Goal: Transaction & Acquisition: Purchase product/service

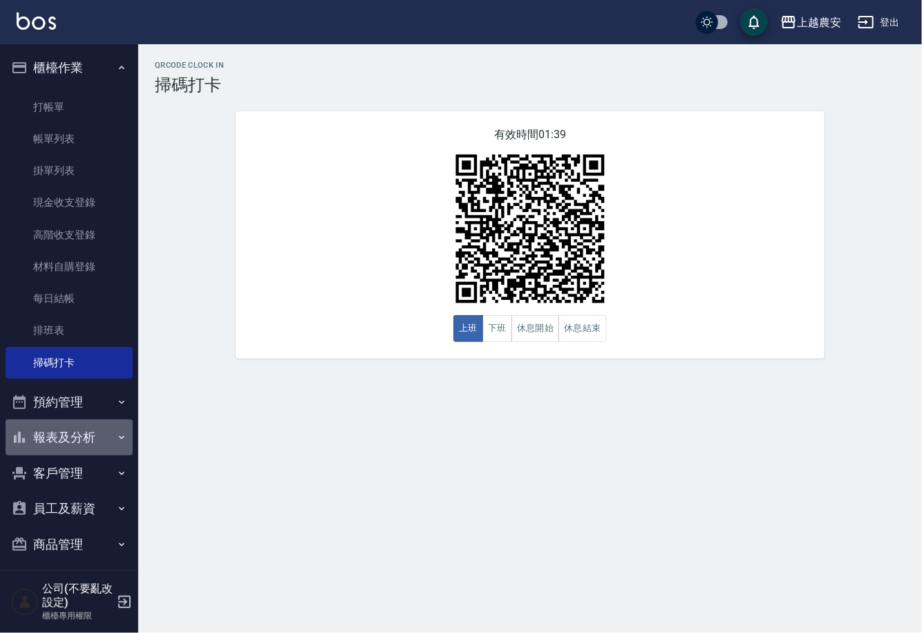
click at [100, 426] on button "報表及分析" at bounding box center [69, 437] width 127 height 36
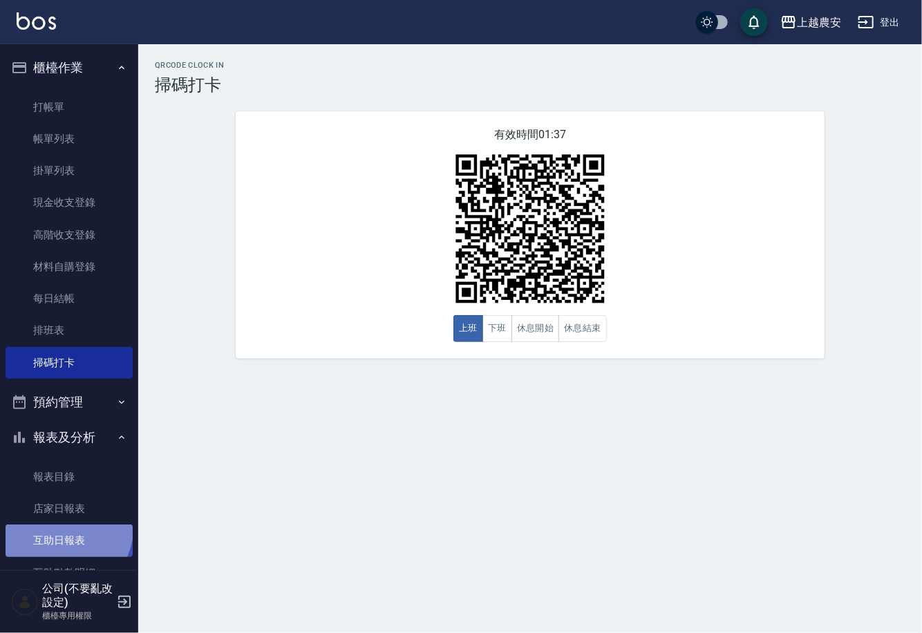
click at [50, 524] on link "互助日報表" at bounding box center [69, 540] width 127 height 32
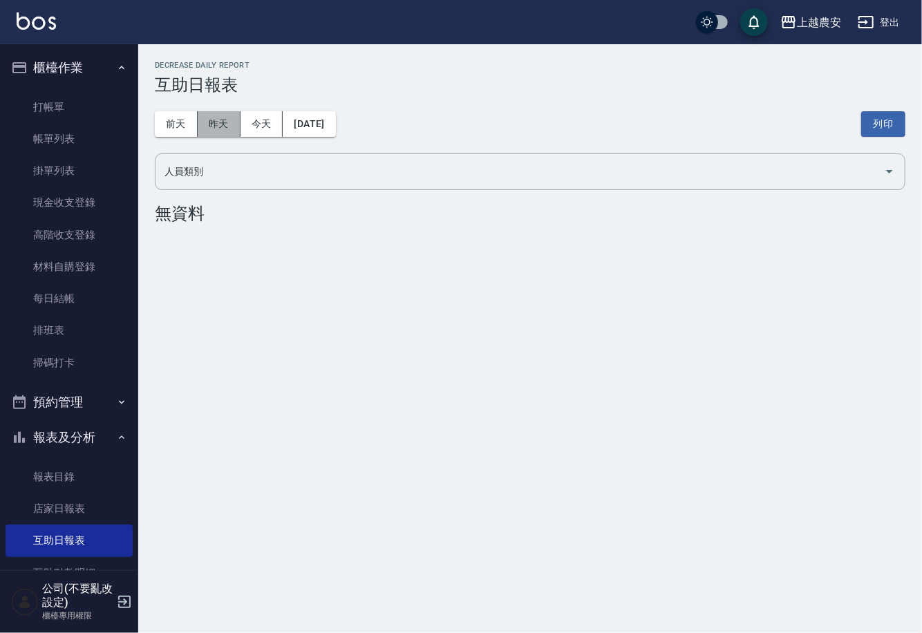
click at [232, 122] on button "昨天" at bounding box center [219, 124] width 43 height 26
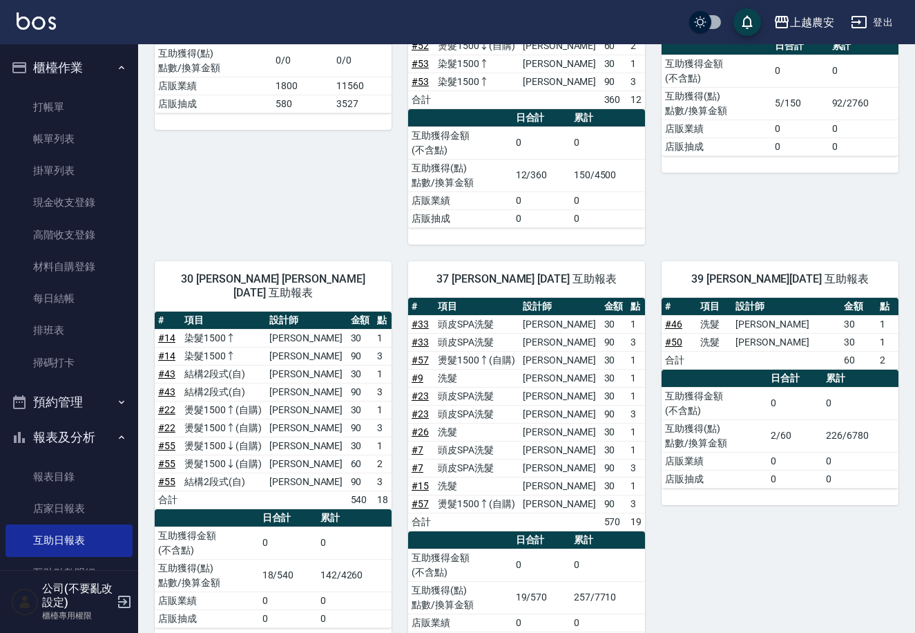
scroll to position [378, 0]
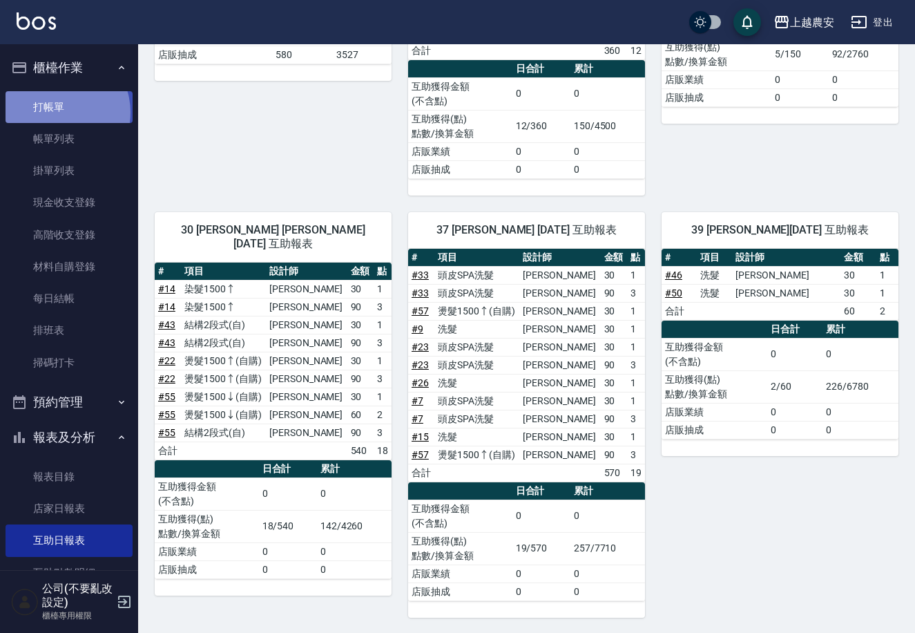
click at [56, 112] on link "打帳單" at bounding box center [69, 107] width 127 height 32
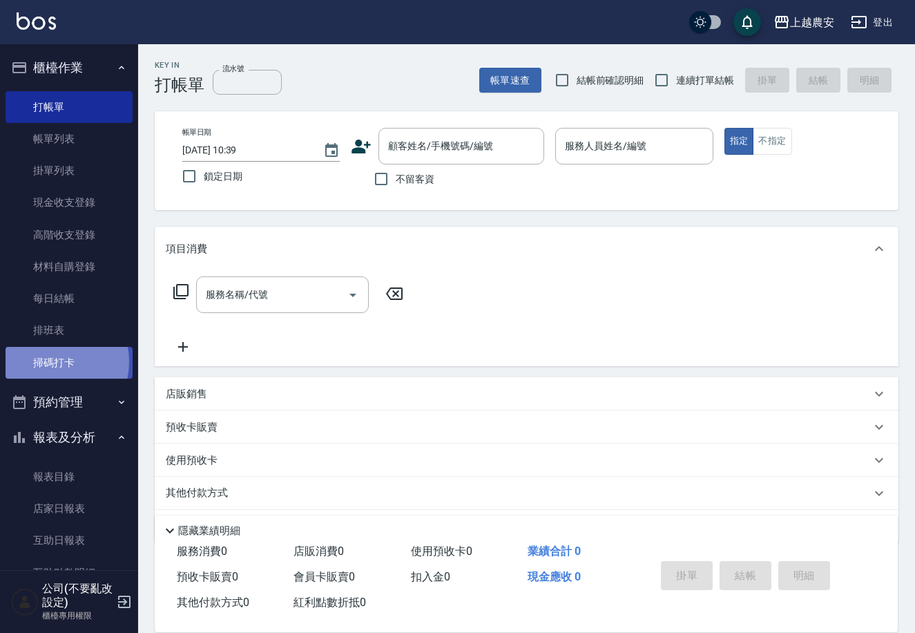
click at [46, 360] on link "掃碼打卡" at bounding box center [69, 363] width 127 height 32
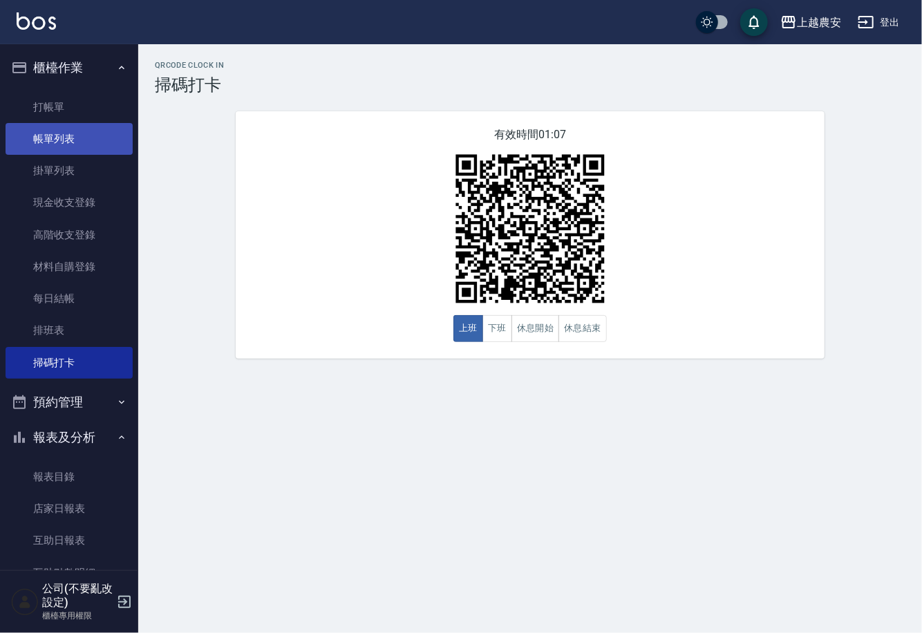
click at [88, 126] on link "帳單列表" at bounding box center [69, 139] width 127 height 32
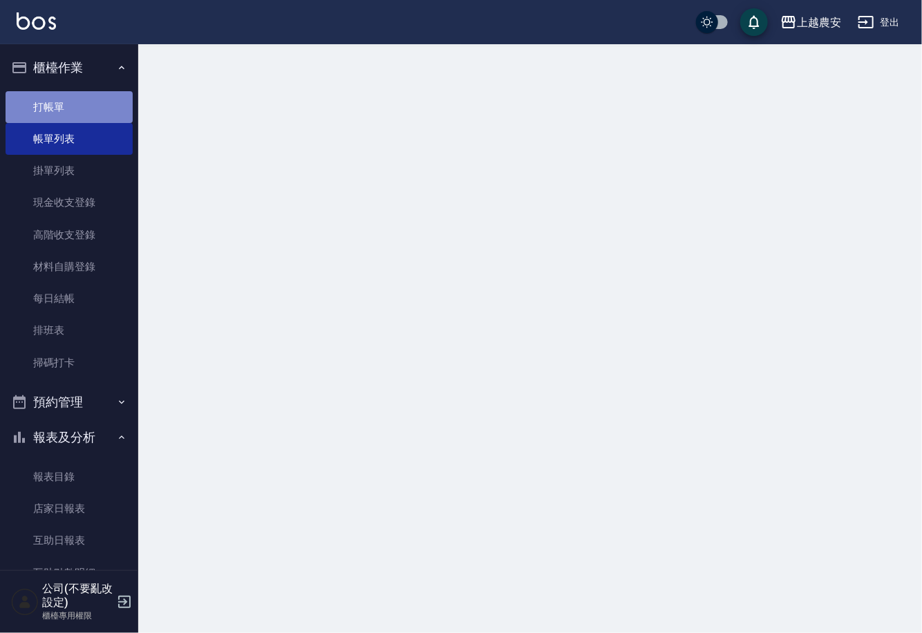
click at [92, 104] on link "打帳單" at bounding box center [69, 107] width 127 height 32
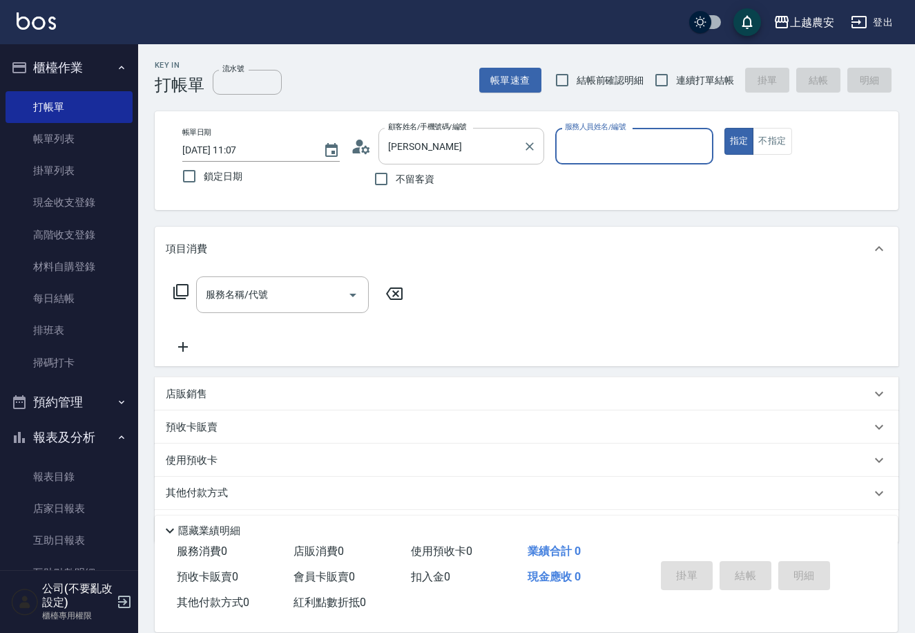
type input "[PERSON_NAME]([PERSON_NAME])/0939251285/0939251285"
click at [725, 128] on button "指定" at bounding box center [740, 141] width 30 height 27
type button "true"
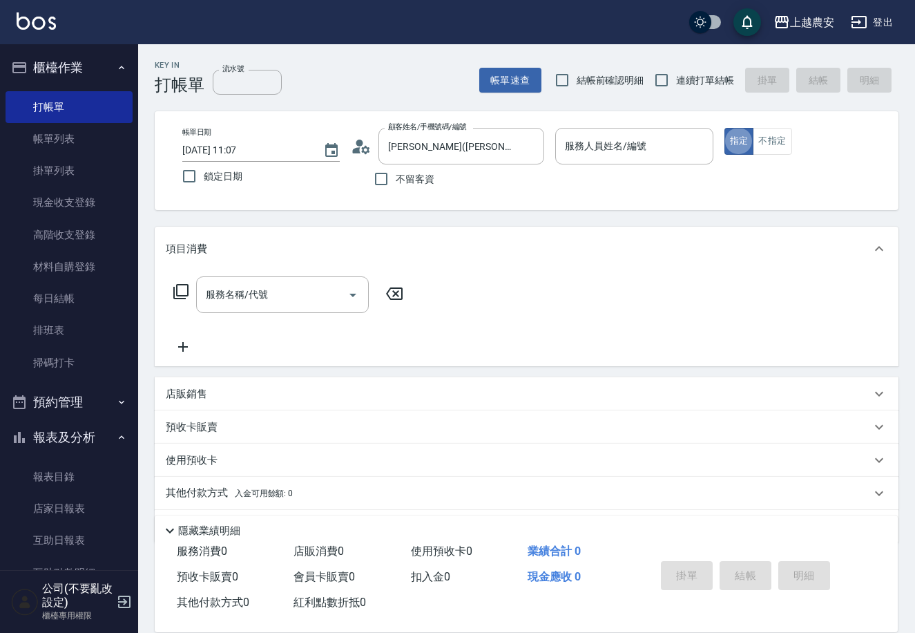
click at [555, 146] on div "帳單日期 [DATE] 11:07 鎖定日期 顧客姓名/手機號碼/編號 [PERSON_NAME]([PERSON_NAME])/0939251285/093…" at bounding box center [526, 161] width 711 height 66
click at [596, 148] on div "服務人員姓名/編號 服務人員姓名/編號" at bounding box center [634, 146] width 158 height 37
drag, startPoint x: 596, startPoint y: 148, endPoint x: 558, endPoint y: 143, distance: 38.3
click at [591, 150] on input "服務人員姓名/編號" at bounding box center [634, 146] width 145 height 24
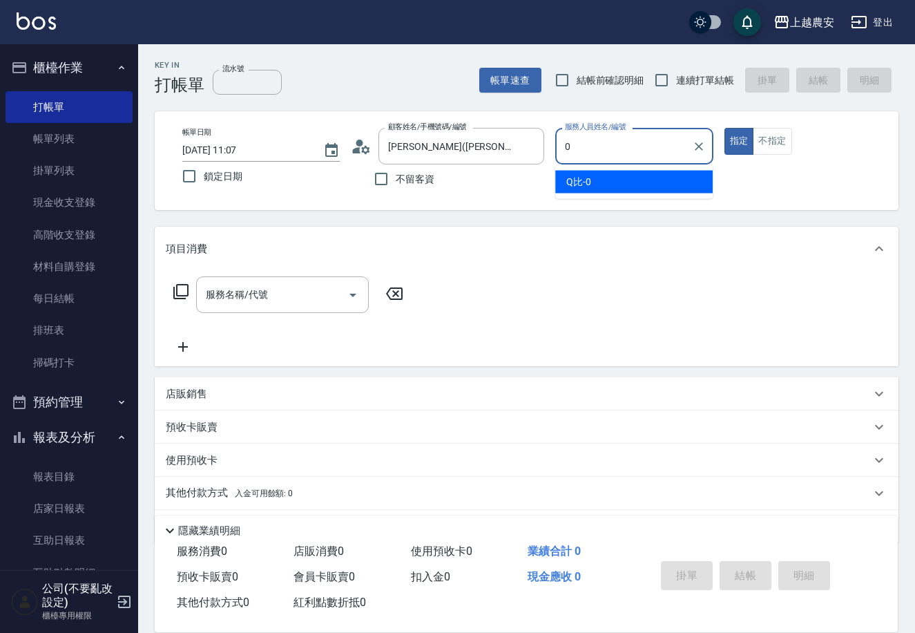
type input "Q比-0"
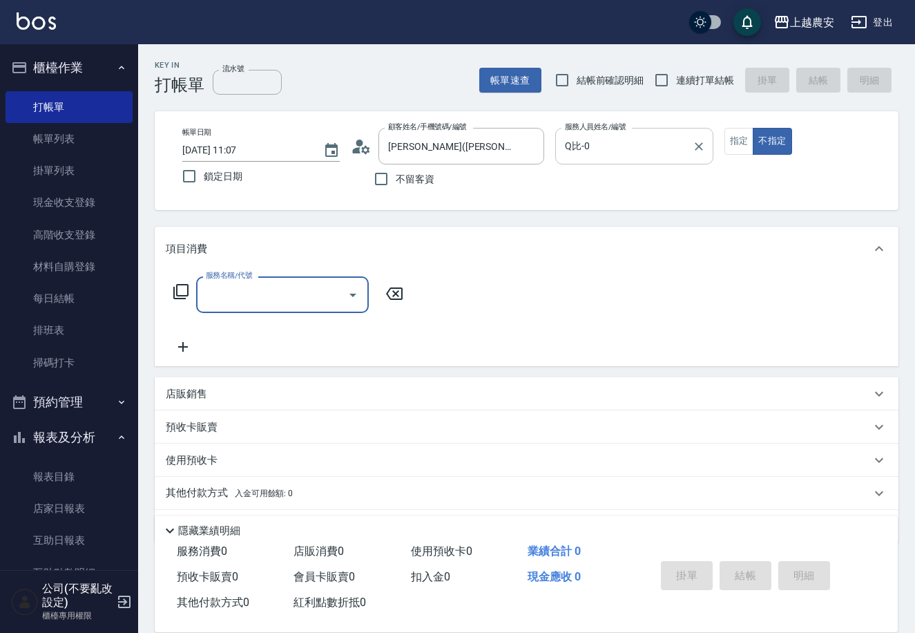
type input "3"
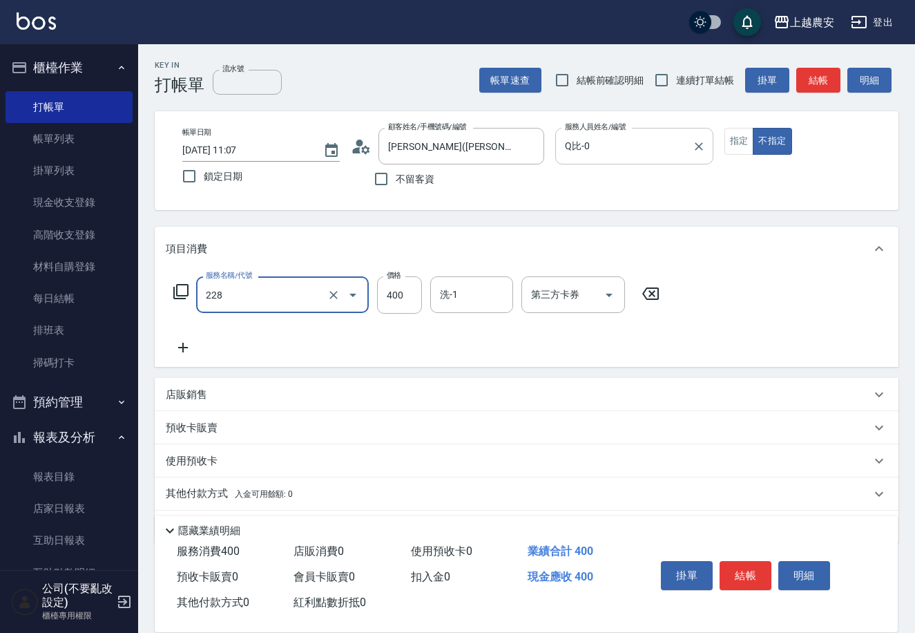
type input "洗髮(228)"
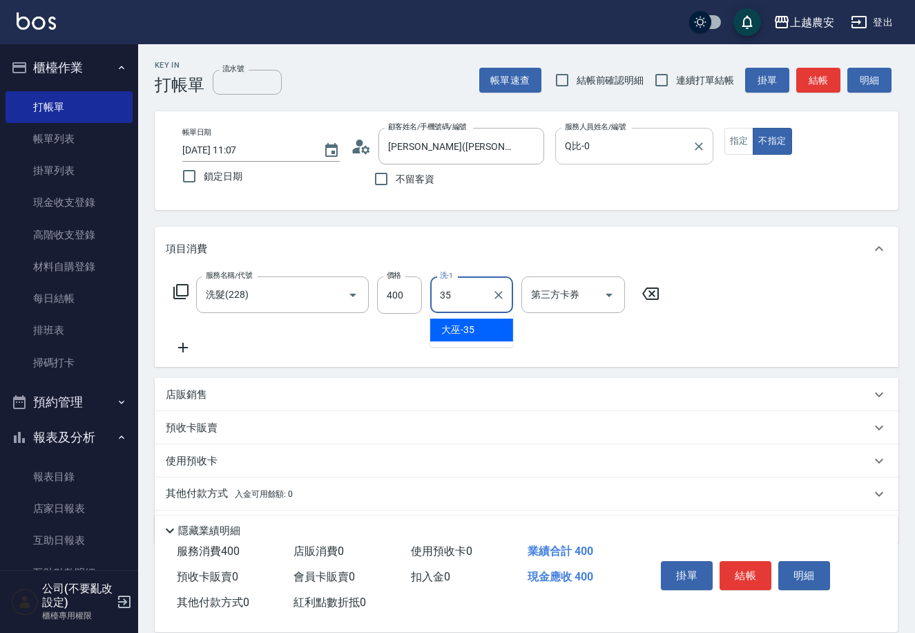
type input "大巫-35"
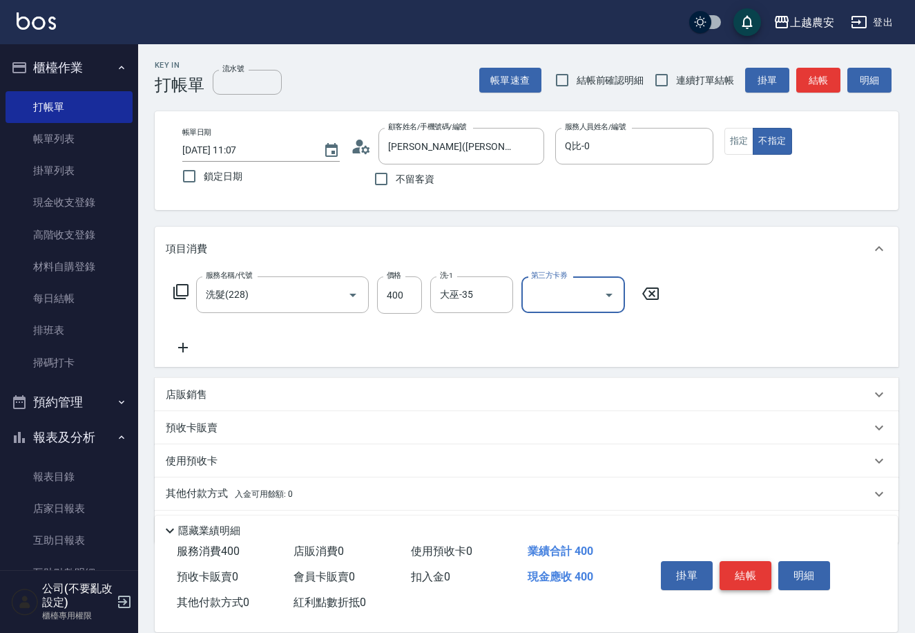
click at [730, 567] on button "結帳" at bounding box center [746, 575] width 52 height 29
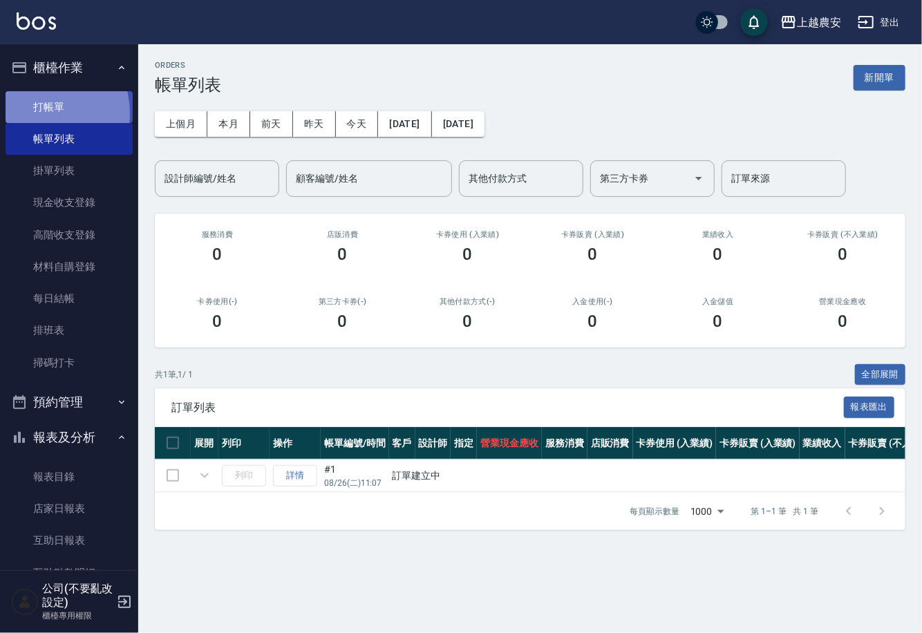
click at [35, 113] on link "打帳單" at bounding box center [69, 107] width 127 height 32
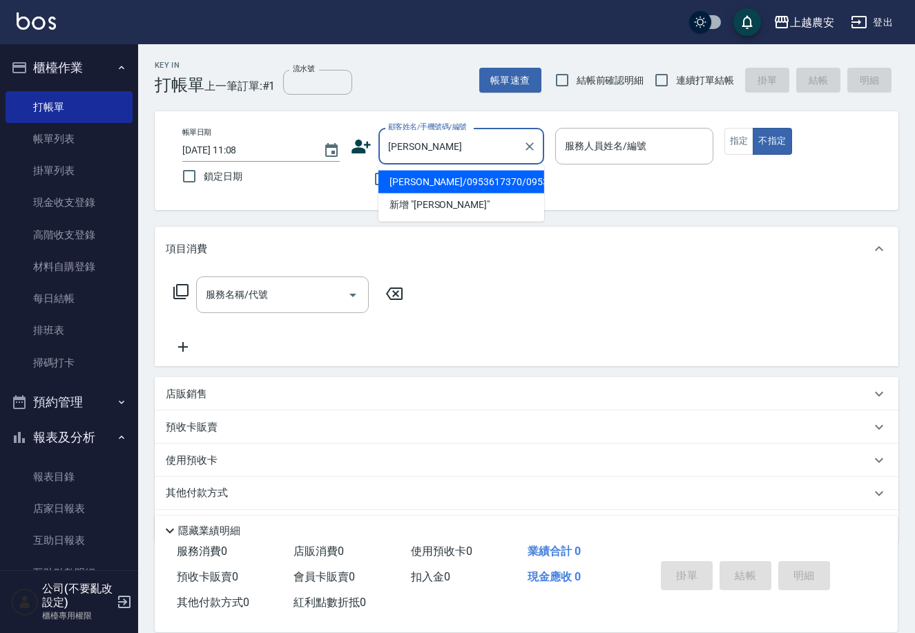
click at [474, 177] on li "[PERSON_NAME]/0953617370/0953617370" at bounding box center [462, 182] width 166 height 23
type input "[PERSON_NAME]/0953617370/0953617370"
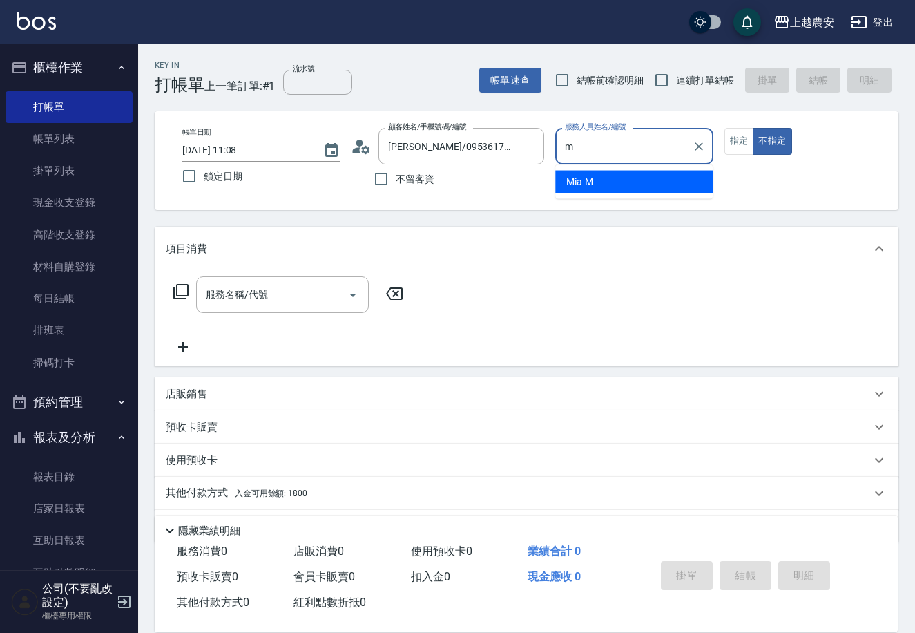
type input "Mia-M"
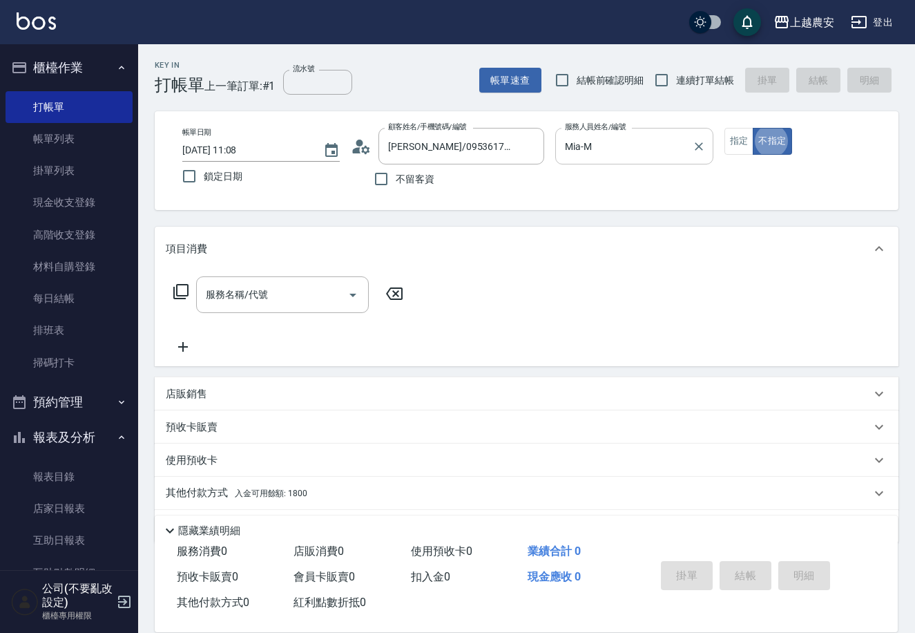
type button "false"
click at [182, 288] on icon at bounding box center [181, 291] width 17 height 17
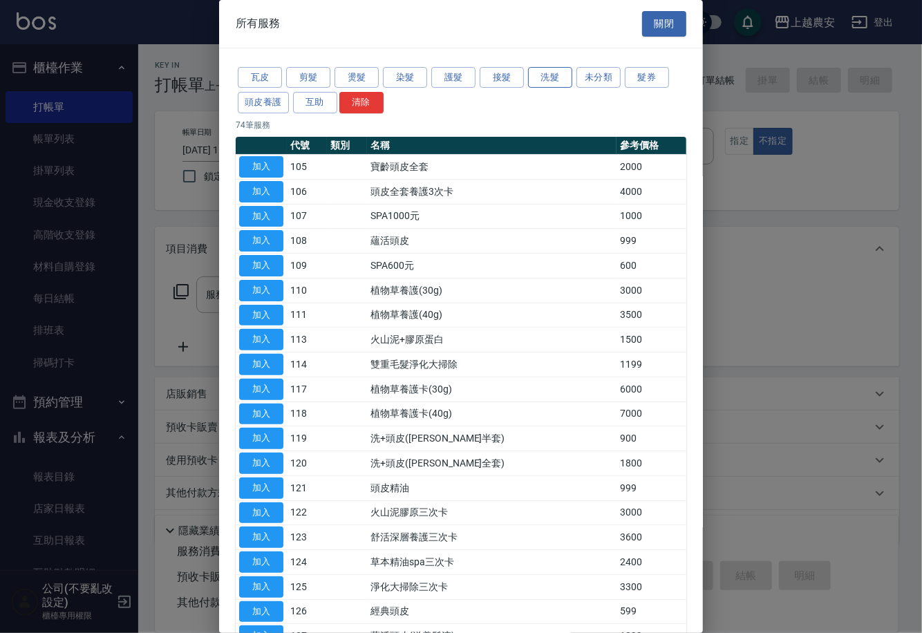
click at [548, 78] on button "洗髮" at bounding box center [550, 77] width 44 height 21
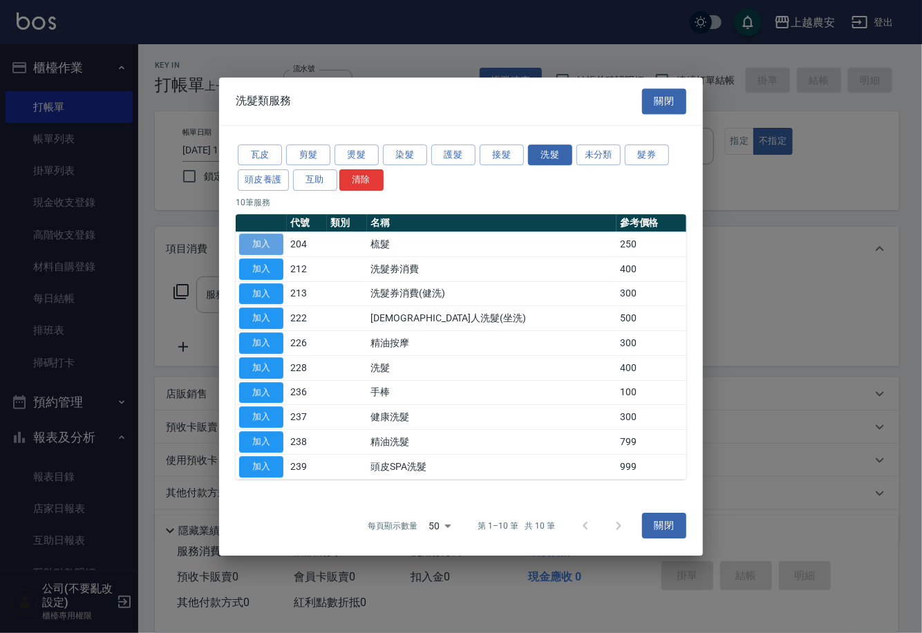
click at [268, 246] on button "加入" at bounding box center [261, 244] width 44 height 21
type input "梳髮(204)"
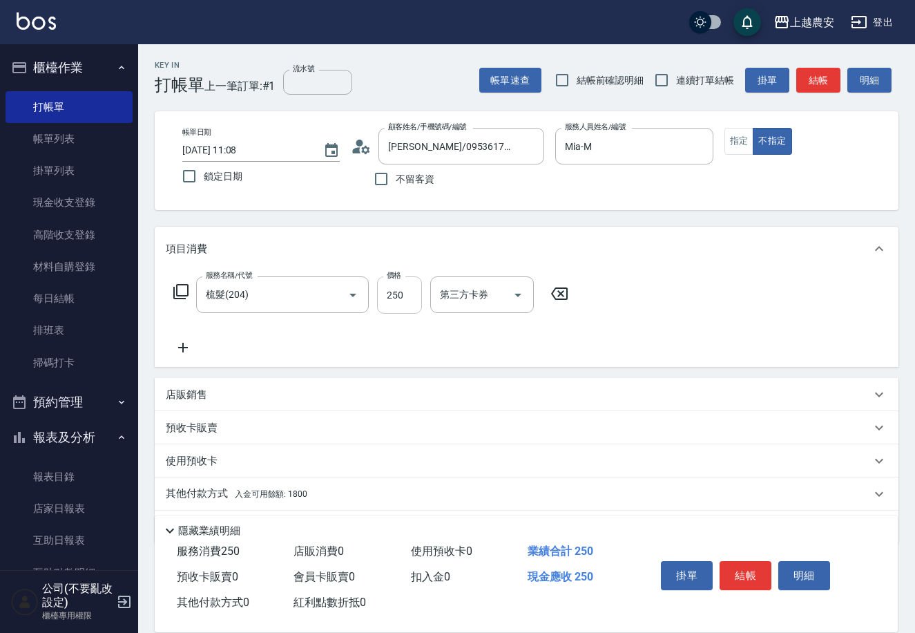
click at [388, 284] on input "250" at bounding box center [399, 294] width 45 height 37
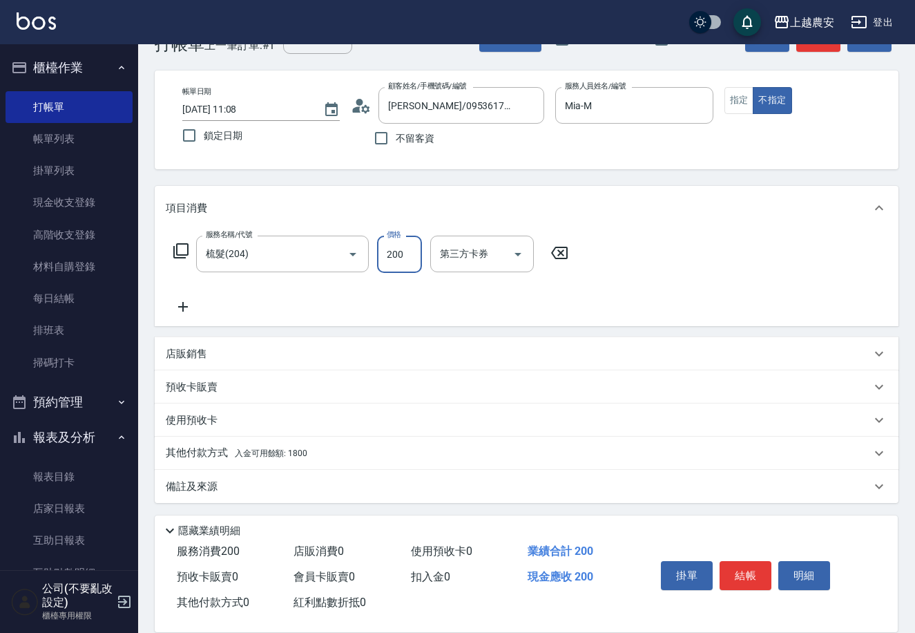
type input "200"
click at [267, 448] on span "入金可用餘額: 1800" at bounding box center [271, 453] width 73 height 10
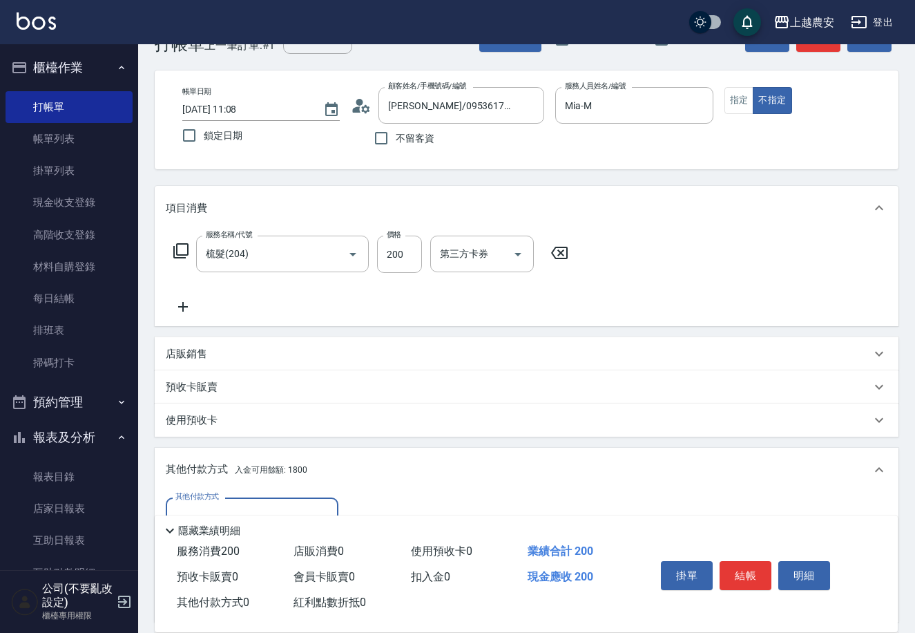
scroll to position [203, 0]
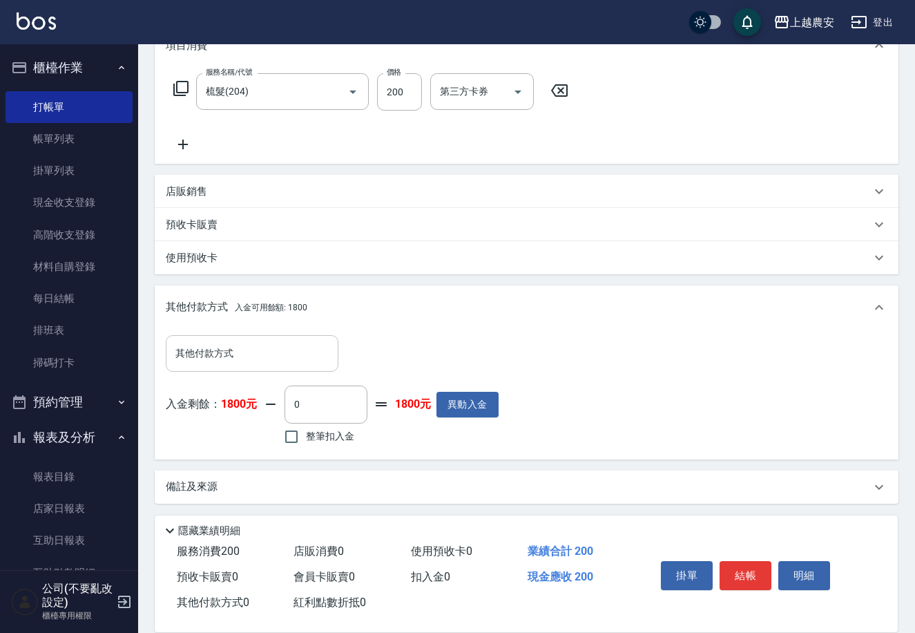
click at [314, 347] on input "其他付款方式" at bounding box center [252, 353] width 160 height 24
click at [491, 361] on div "其他付款方式 其他付款方式" at bounding box center [332, 353] width 333 height 37
click at [338, 429] on span "整筆扣入金" at bounding box center [330, 436] width 48 height 15
click at [306, 429] on input "整筆扣入金" at bounding box center [291, 436] width 29 height 29
checkbox input "true"
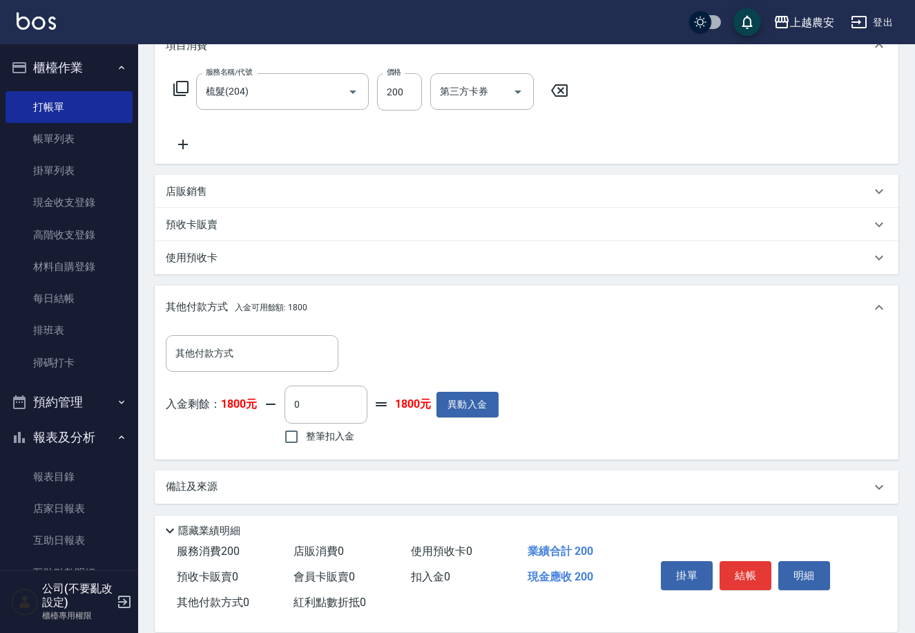
type input "200"
click at [747, 573] on button "結帳" at bounding box center [746, 575] width 52 height 29
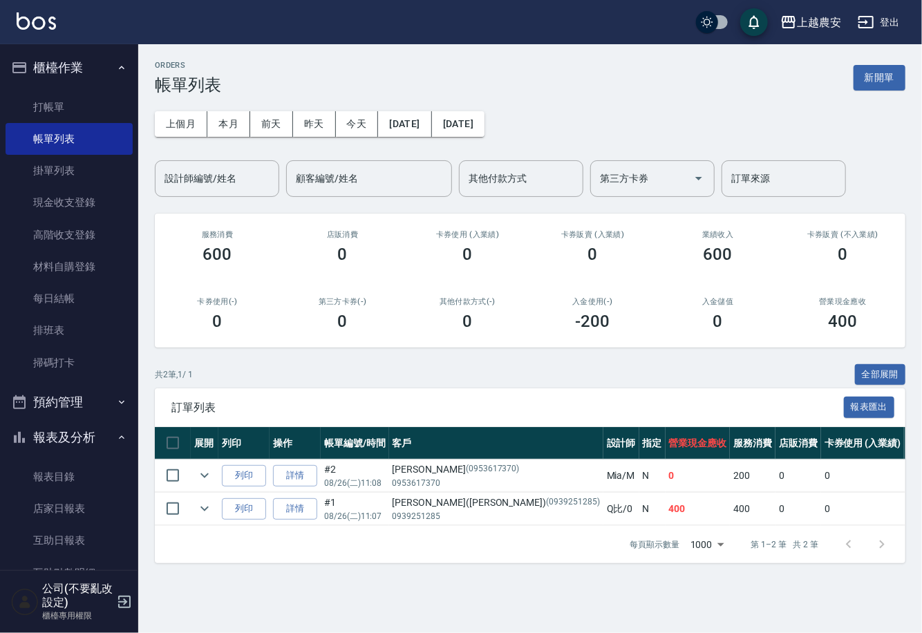
click at [403, 472] on div "[PERSON_NAME] (0953617370)" at bounding box center [495, 469] width 207 height 15
click at [291, 468] on link "詳情" at bounding box center [295, 475] width 44 height 21
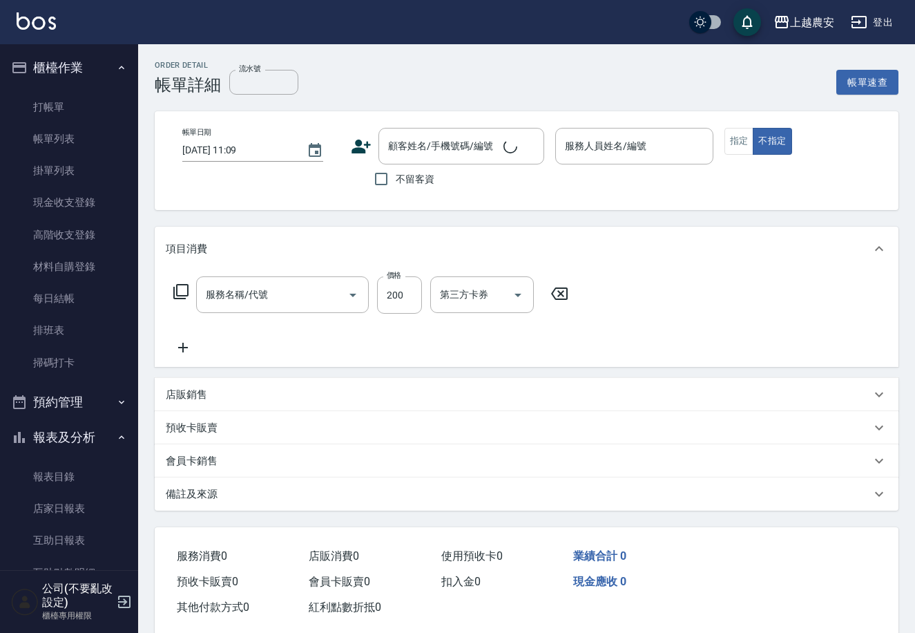
type input "梳髮(204)"
type input "[DATE] 11:08"
type input "Mia-M"
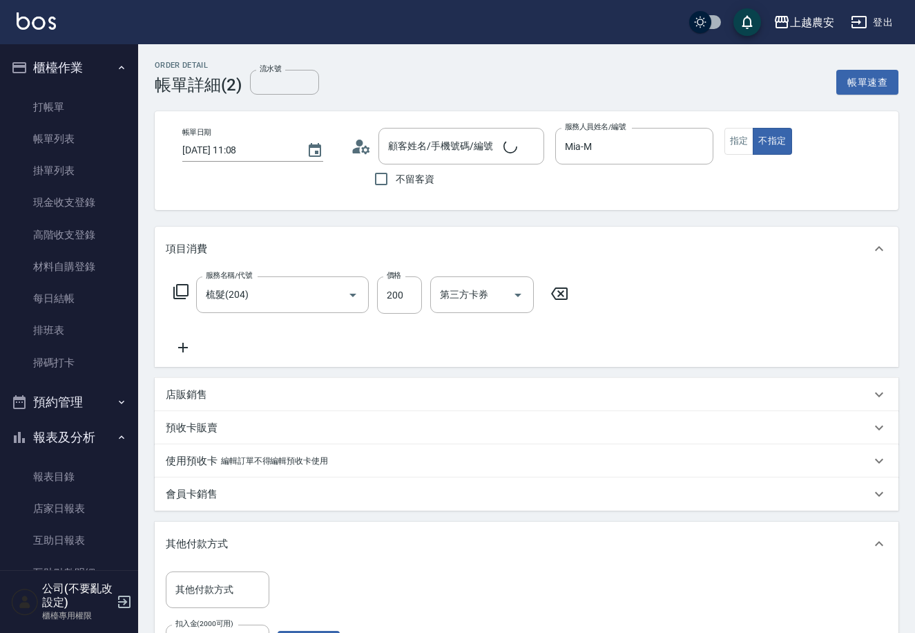
type input "[PERSON_NAME]/0953617370/0953617370"
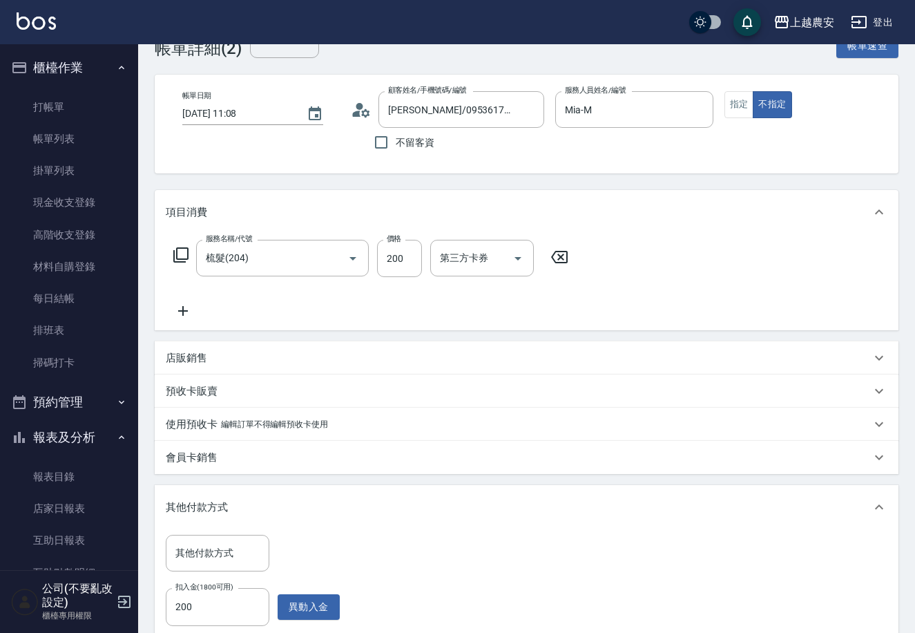
scroll to position [53, 0]
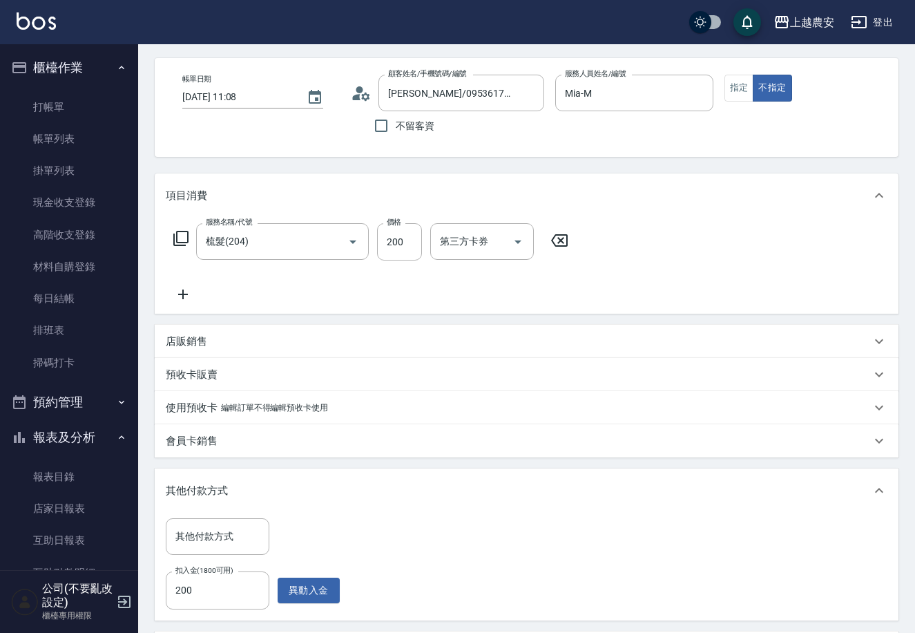
click at [879, 491] on icon at bounding box center [879, 490] width 17 height 17
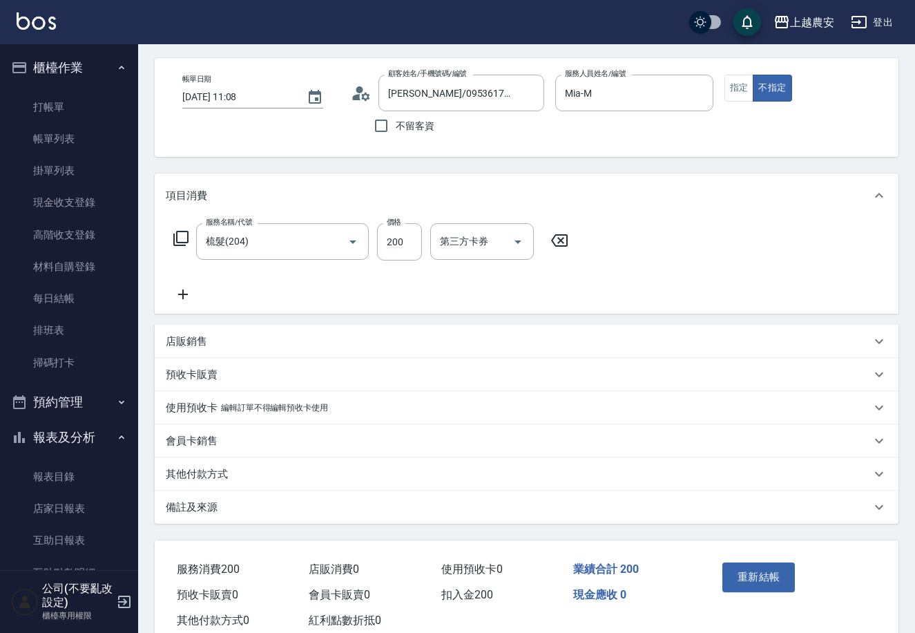
click at [878, 491] on div "備註及來源 備註 備註 訂單來源 ​ 訂單來源" at bounding box center [527, 507] width 744 height 33
click at [871, 475] on icon at bounding box center [879, 474] width 17 height 17
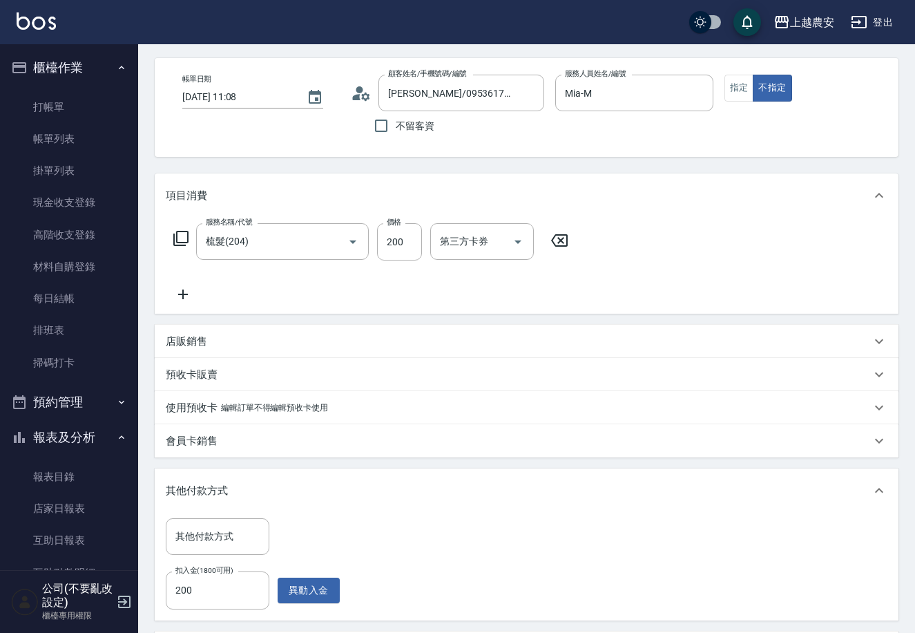
click at [875, 194] on icon at bounding box center [879, 195] width 17 height 17
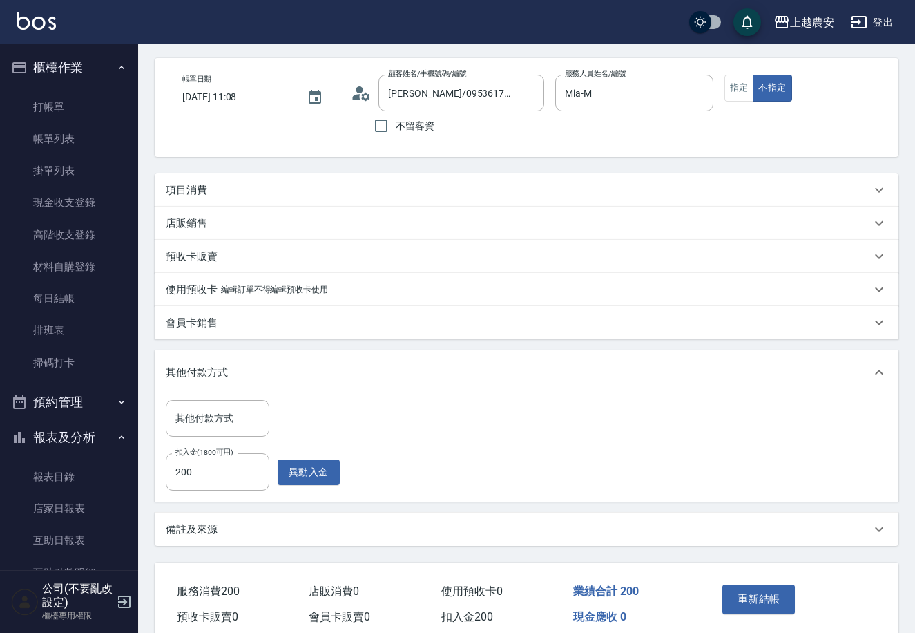
click at [875, 194] on icon at bounding box center [879, 190] width 17 height 17
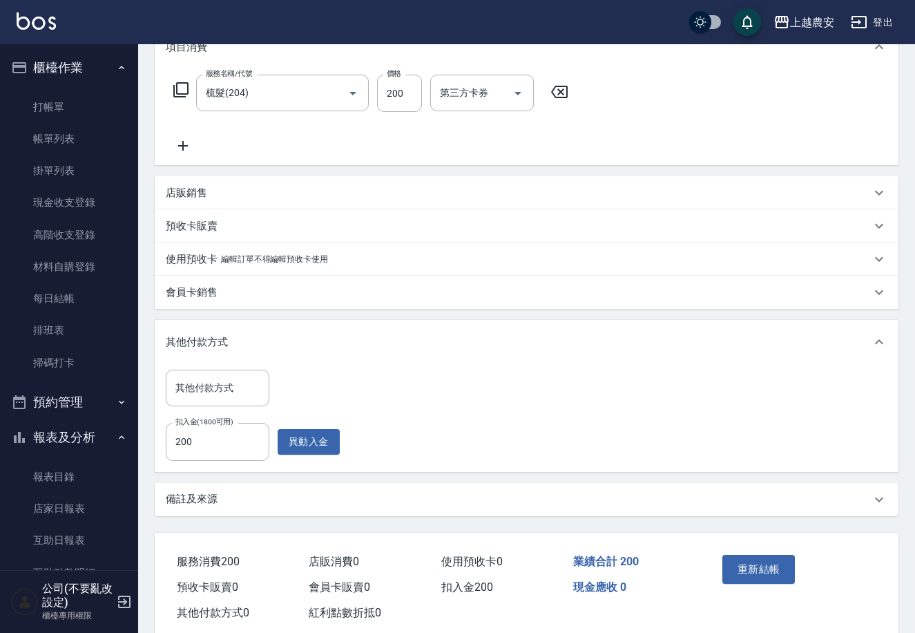
scroll to position [231, 0]
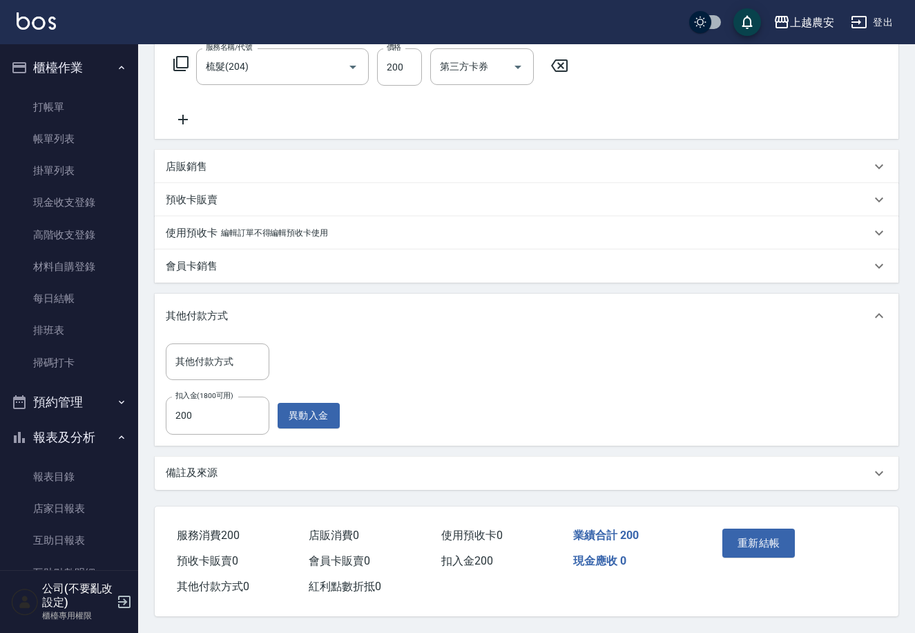
click at [895, 391] on div "Order detail 帳單詳細 (2) 流水號 流水號 帳單速查 帳單日期 [DATE] 11:08 顧客姓名/手機號碼/編號 [PERSON_NAME]…" at bounding box center [526, 224] width 777 height 817
click at [736, 529] on button "重新結帳" at bounding box center [759, 543] width 73 height 29
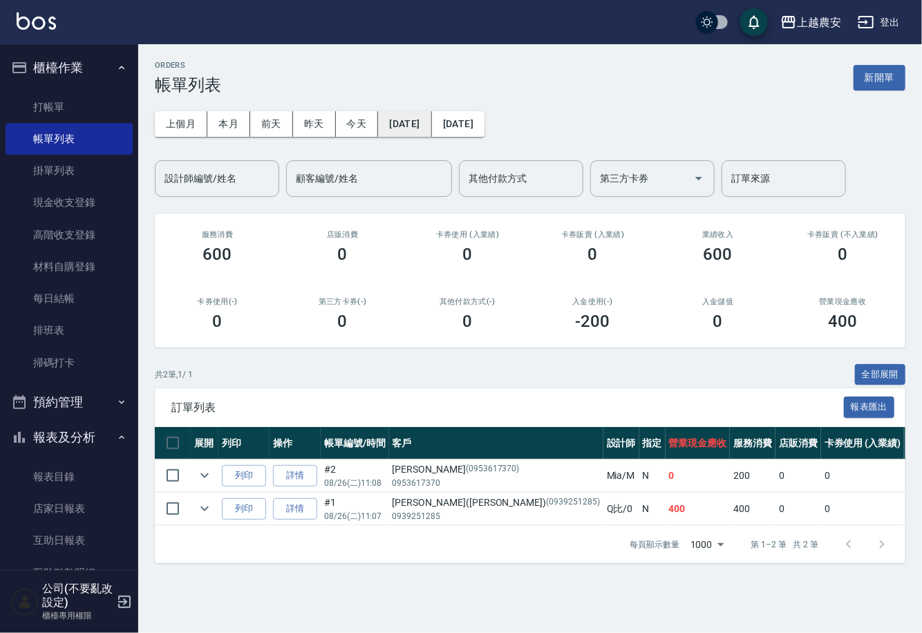
click at [428, 117] on button "[DATE]" at bounding box center [404, 124] width 53 height 26
click at [400, 129] on button "[DATE]" at bounding box center [404, 124] width 53 height 26
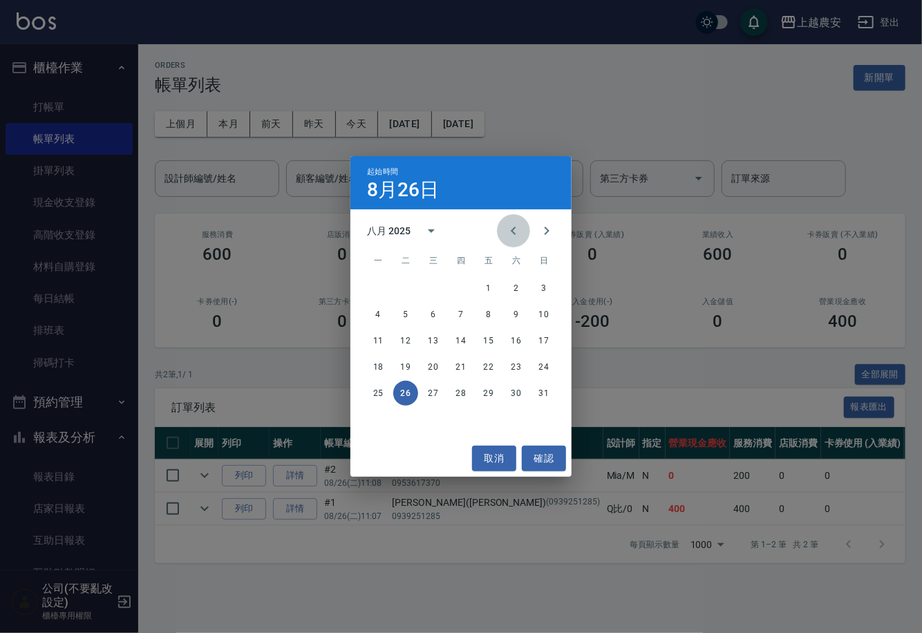
click at [512, 236] on icon "Previous month" at bounding box center [513, 230] width 17 height 17
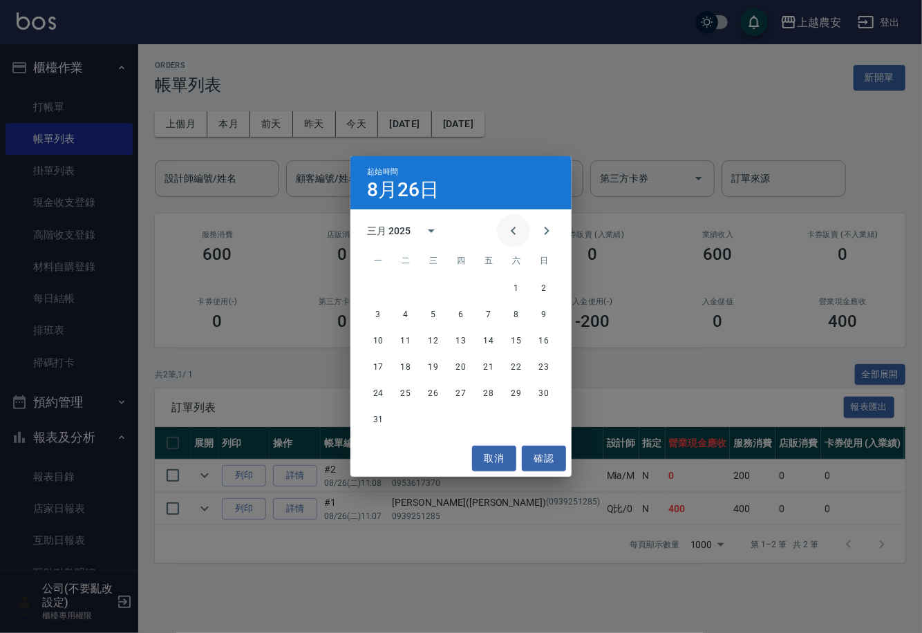
click at [512, 236] on icon "Previous month" at bounding box center [513, 230] width 17 height 17
click at [482, 310] on button "7" at bounding box center [488, 314] width 25 height 25
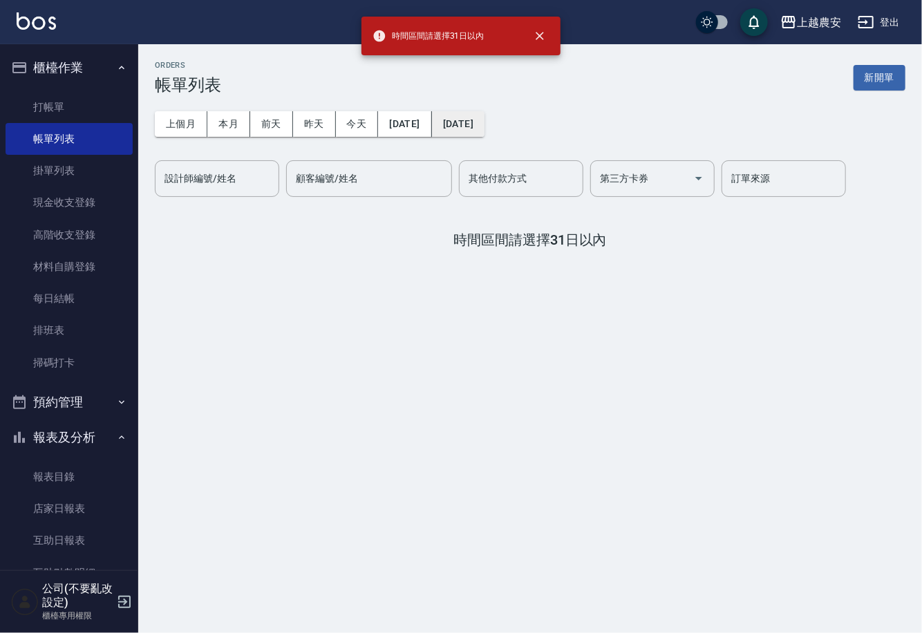
click at [484, 122] on button "[DATE]" at bounding box center [458, 124] width 53 height 26
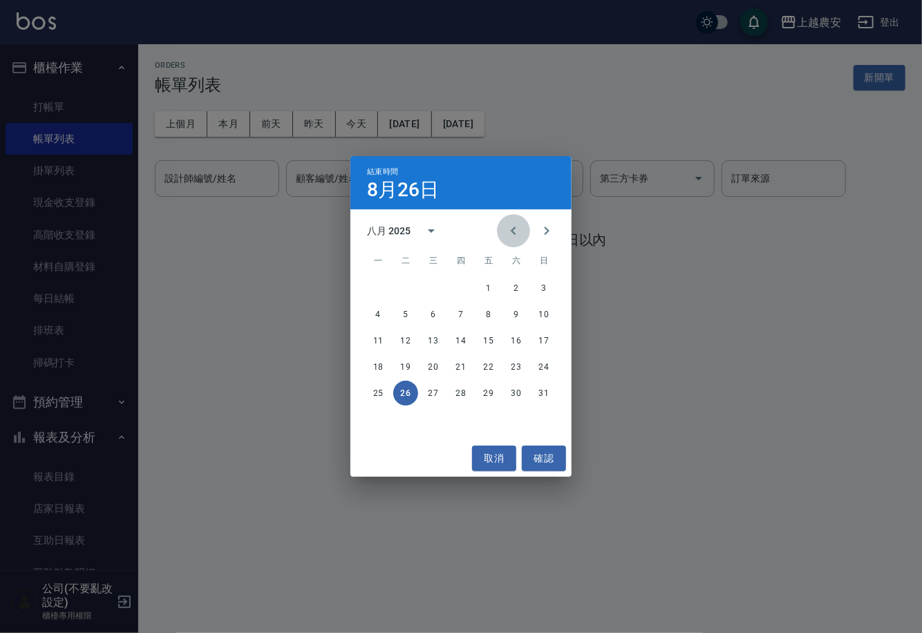
click at [513, 227] on icon "Previous month" at bounding box center [513, 230] width 17 height 17
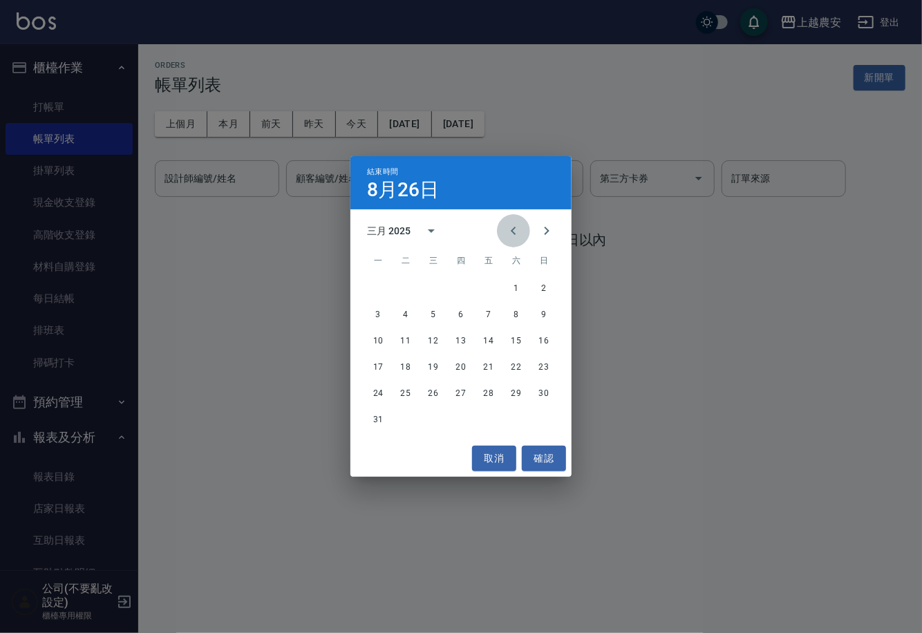
click at [513, 227] on icon "Previous month" at bounding box center [513, 230] width 17 height 17
click at [491, 312] on button "7" at bounding box center [488, 314] width 25 height 25
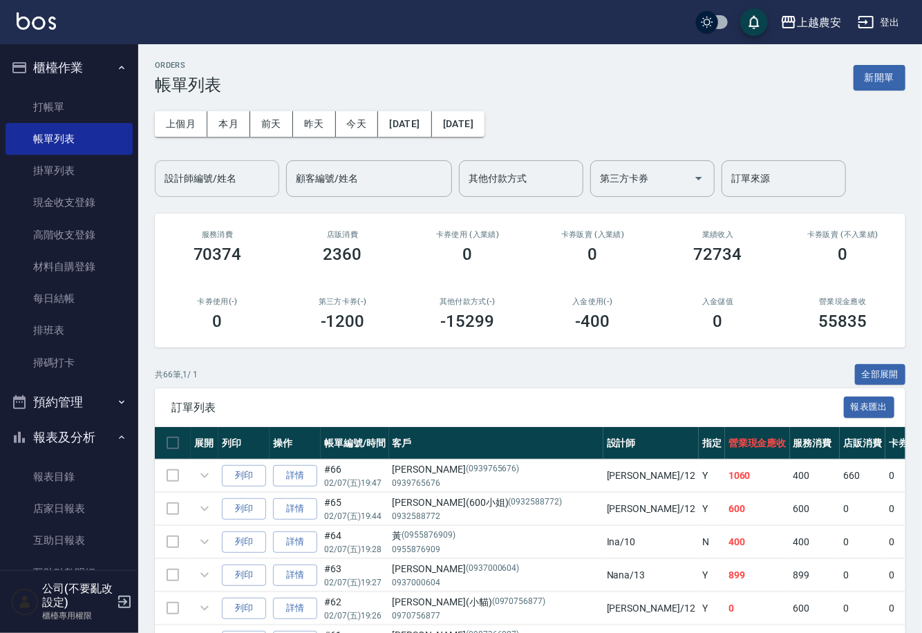
click at [216, 184] on div "設計師編號/姓名 設計師編號/姓名" at bounding box center [217, 178] width 124 height 37
click at [216, 184] on label "設計師編號/姓名" at bounding box center [200, 178] width 72 height 14
click at [216, 184] on input "設計師編號/姓名" at bounding box center [217, 178] width 112 height 24
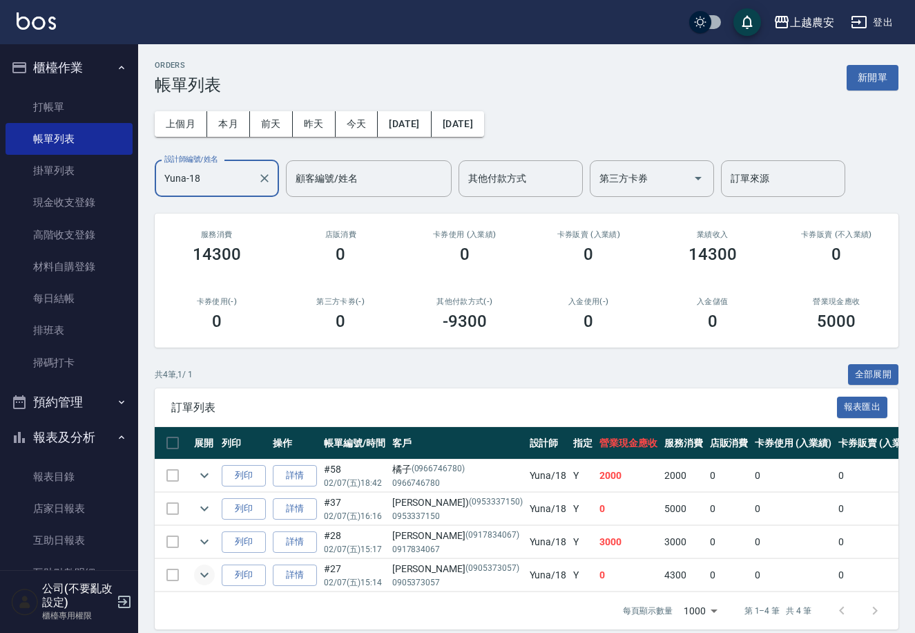
type input "Yuna-18"
click at [200, 580] on icon "expand row" at bounding box center [204, 575] width 17 height 17
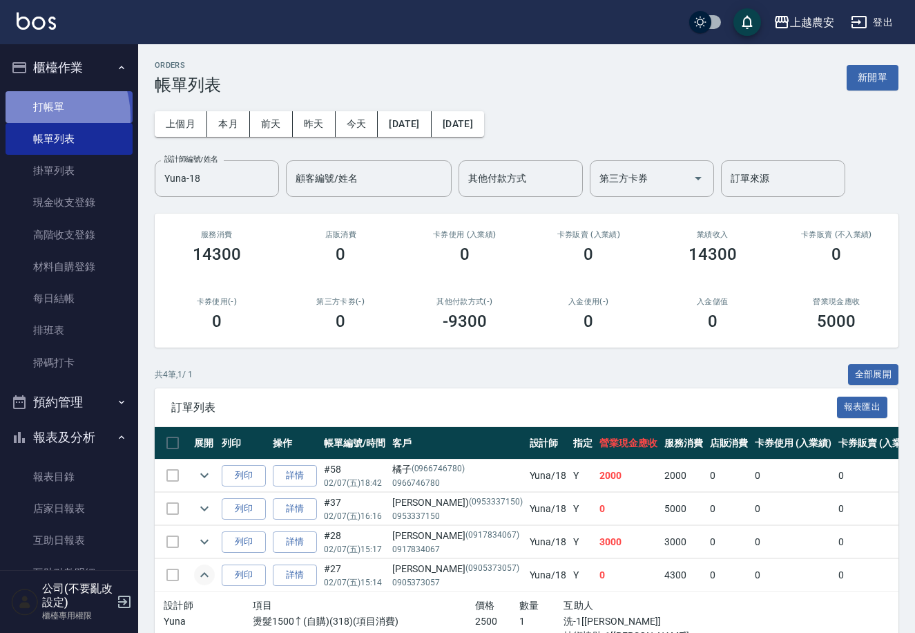
click at [30, 117] on link "打帳單" at bounding box center [69, 107] width 127 height 32
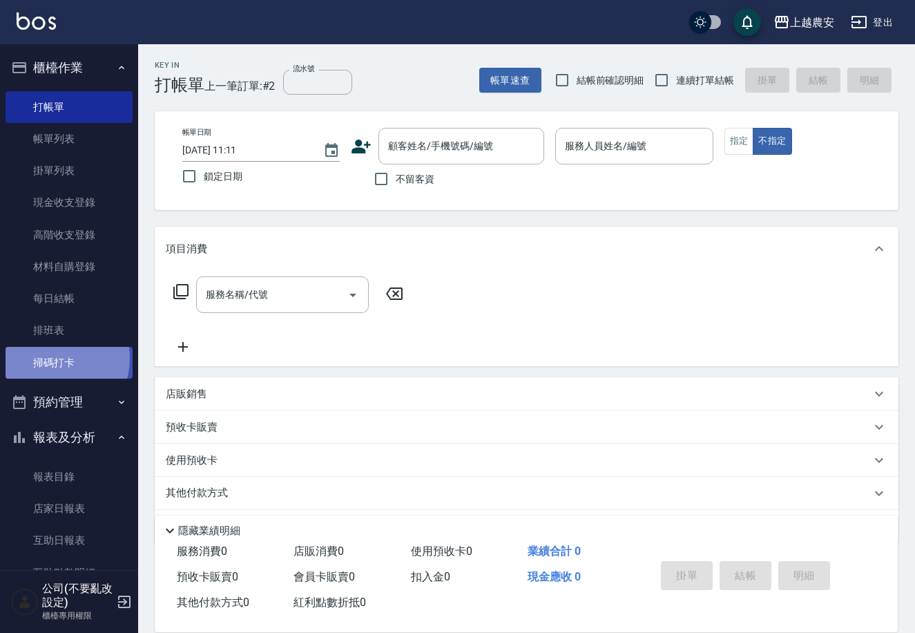
click at [53, 358] on link "掃碼打卡" at bounding box center [69, 363] width 127 height 32
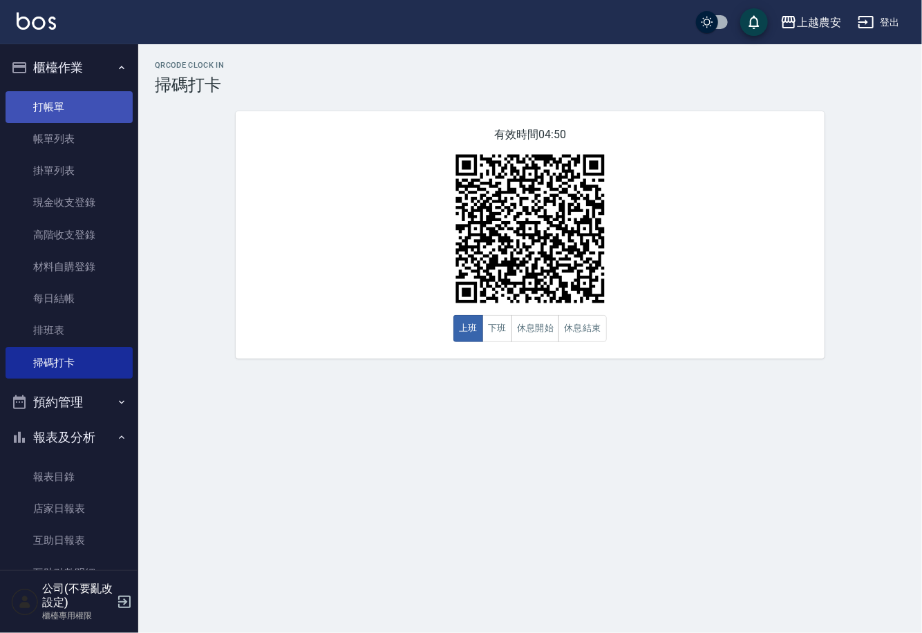
click at [20, 105] on link "打帳單" at bounding box center [69, 107] width 127 height 32
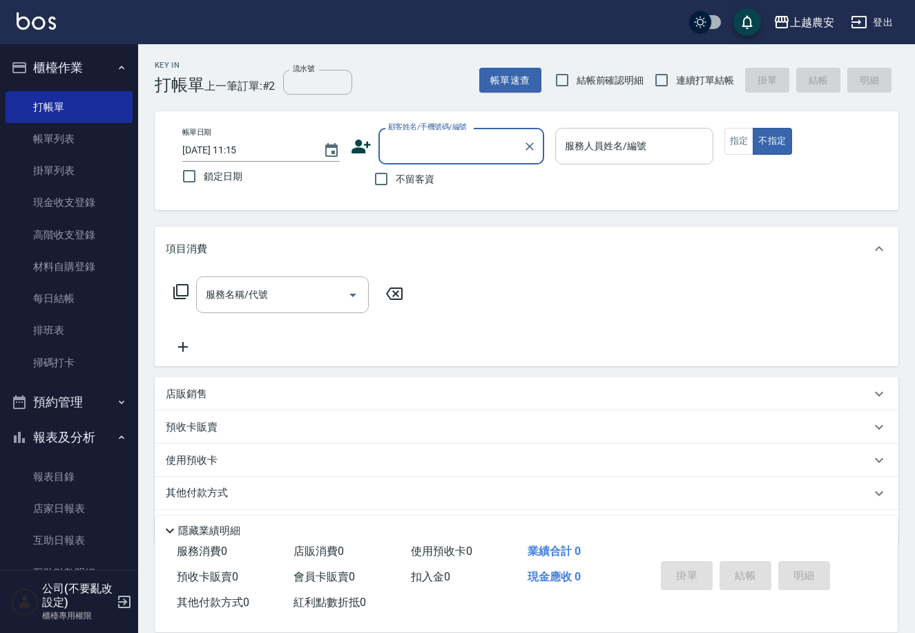
drag, startPoint x: 747, startPoint y: 134, endPoint x: 693, endPoint y: 146, distance: 55.2
click at [745, 134] on button "指定" at bounding box center [740, 141] width 30 height 27
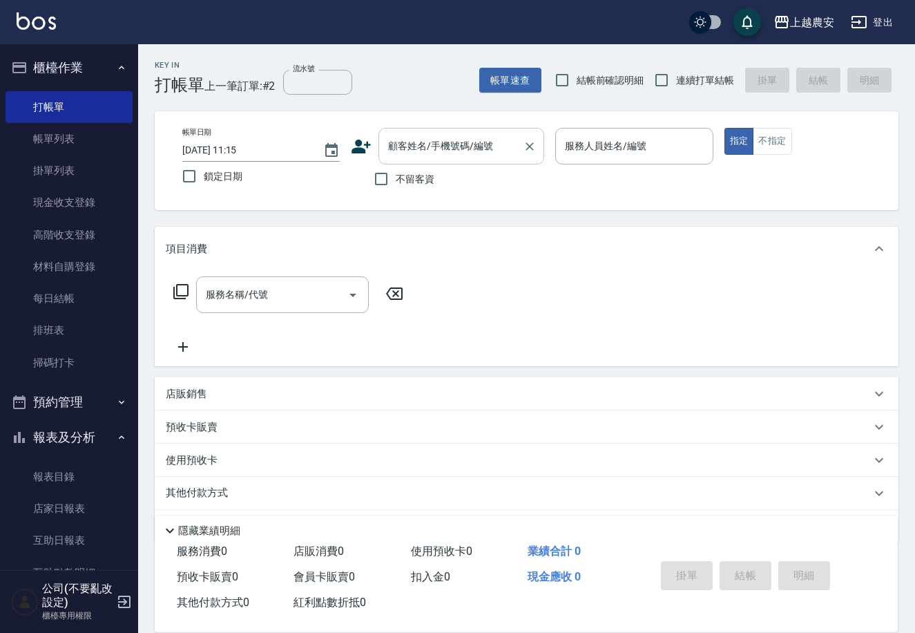
drag, startPoint x: 450, startPoint y: 151, endPoint x: 426, endPoint y: 148, distance: 25.1
click at [446, 151] on input "顧客姓名/手機號碼/編號" at bounding box center [451, 146] width 133 height 24
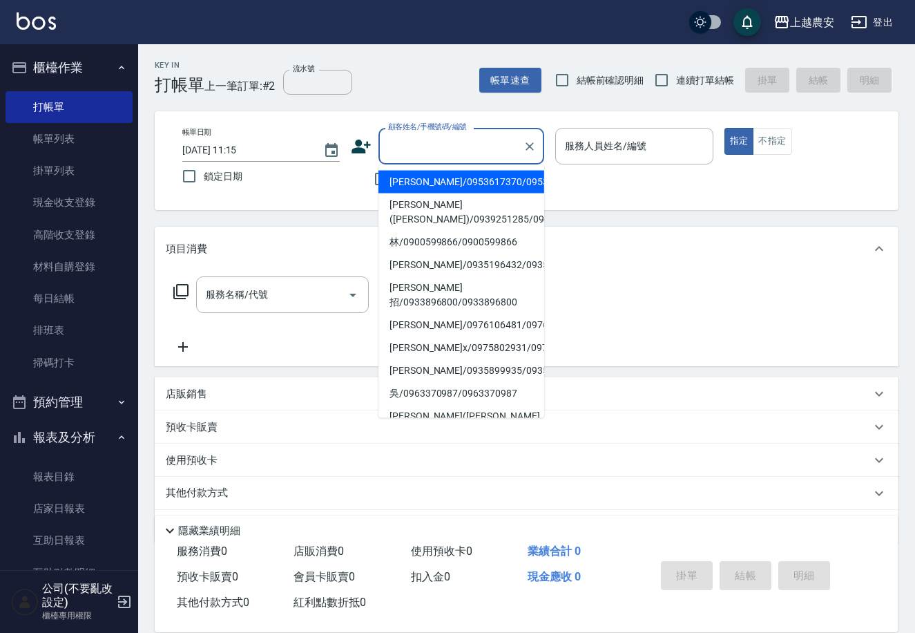
type input "ㄋ"
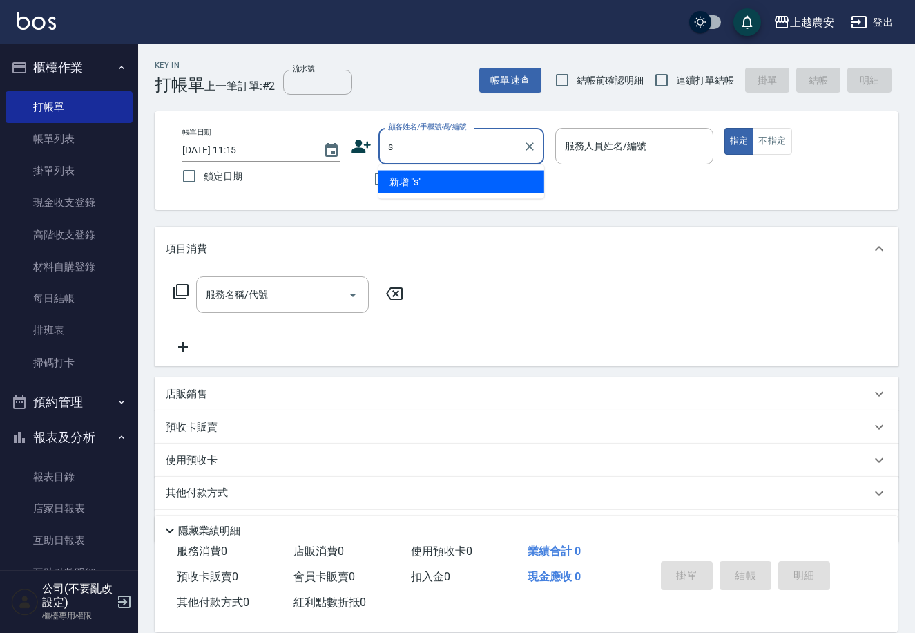
type input "s"
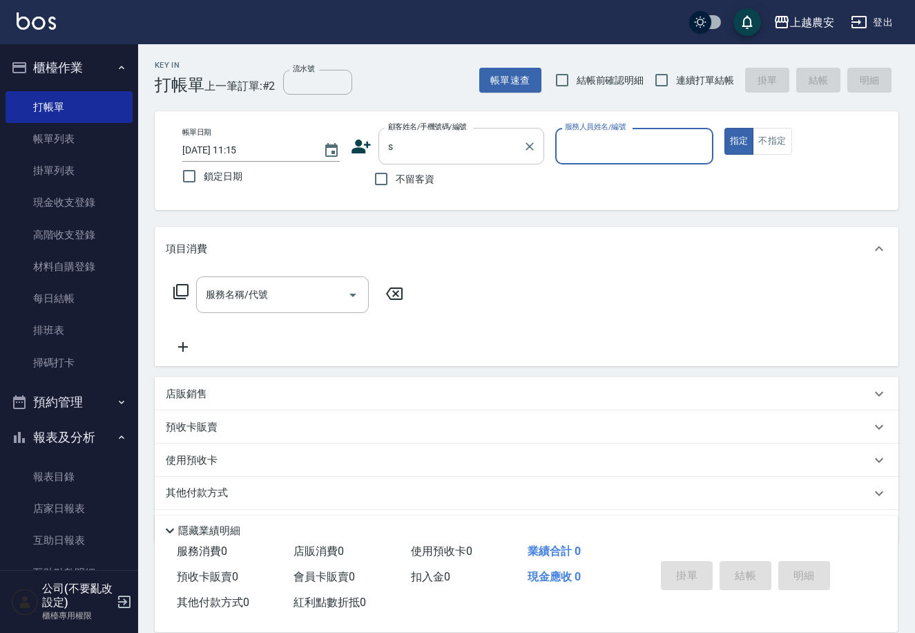
click at [475, 149] on input "s" at bounding box center [451, 146] width 133 height 24
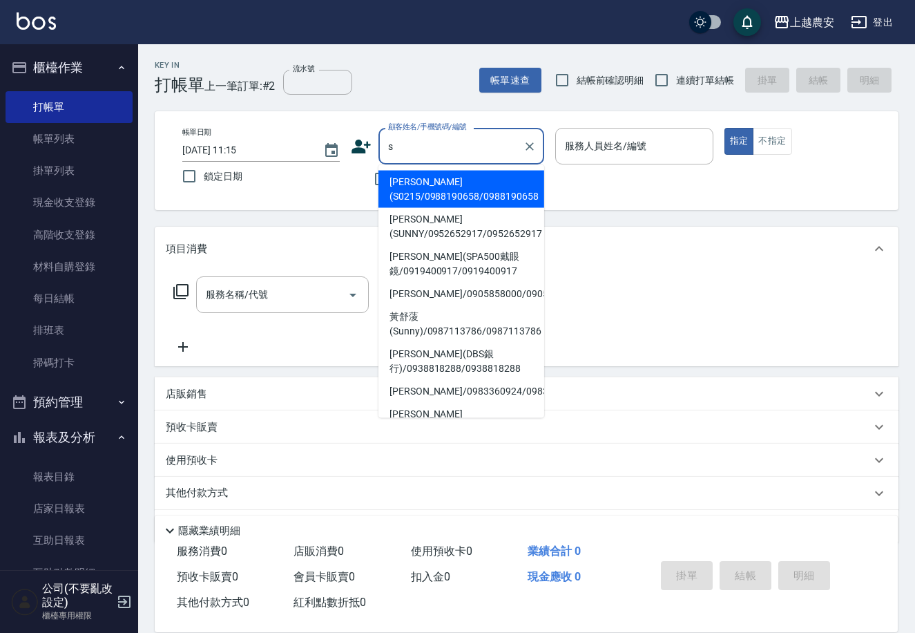
drag, startPoint x: 334, startPoint y: 193, endPoint x: 352, endPoint y: 188, distance: 18.8
click at [340, 193] on div "帳單日期 [DATE] 11:15 鎖定日期 顧客姓名/手機號碼/編號 s 顧客姓名/手機號碼/編號 不留客資 服務人員姓名/編號 服務人員姓名/編號 指定 …" at bounding box center [527, 160] width 744 height 99
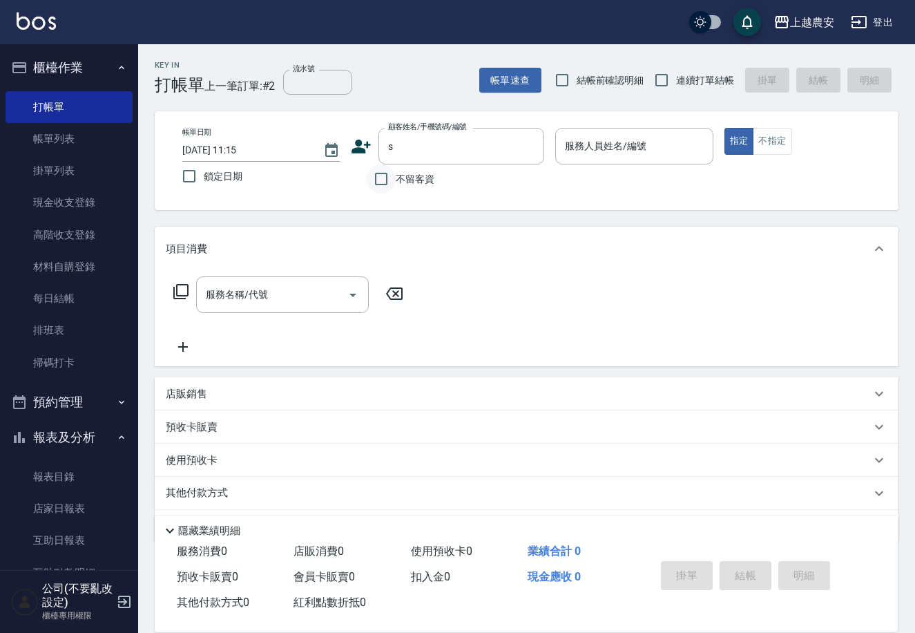
click at [388, 173] on input "不留客資" at bounding box center [381, 178] width 29 height 29
checkbox input "true"
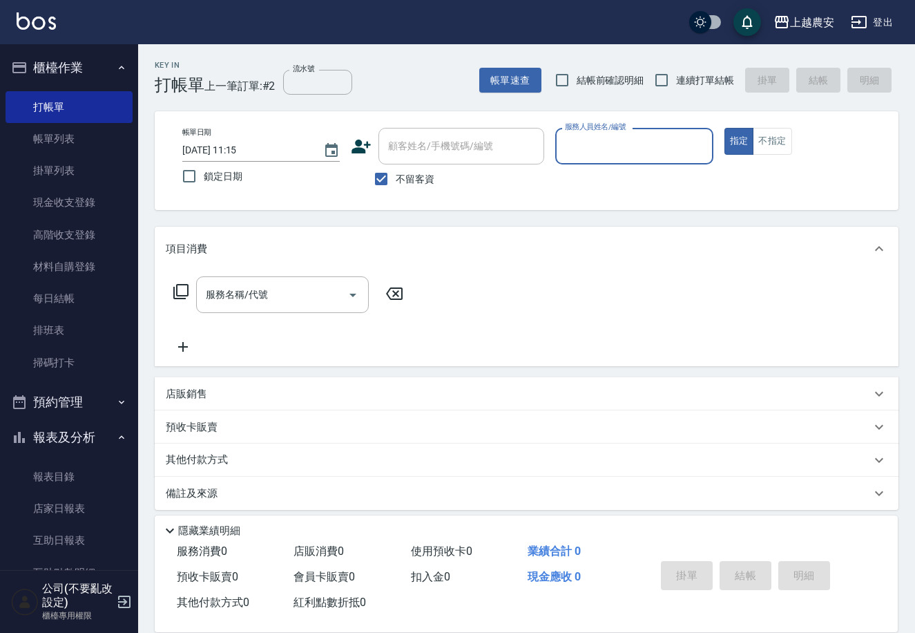
drag, startPoint x: 644, startPoint y: 152, endPoint x: 627, endPoint y: 152, distance: 16.6
click at [638, 152] on input "服務人員姓名/編號" at bounding box center [634, 146] width 145 height 24
type input "Sandy-S"
type button "true"
click at [228, 409] on div "項目消費 服務名稱/代號 服務名稱/代號 店販銷售 服務人員姓名/編號 服務人員姓名/編號 商品代號/名稱 商品代號/名稱 預收卡販賣 卡券名稱/代號 卡券名…" at bounding box center [527, 368] width 744 height 283
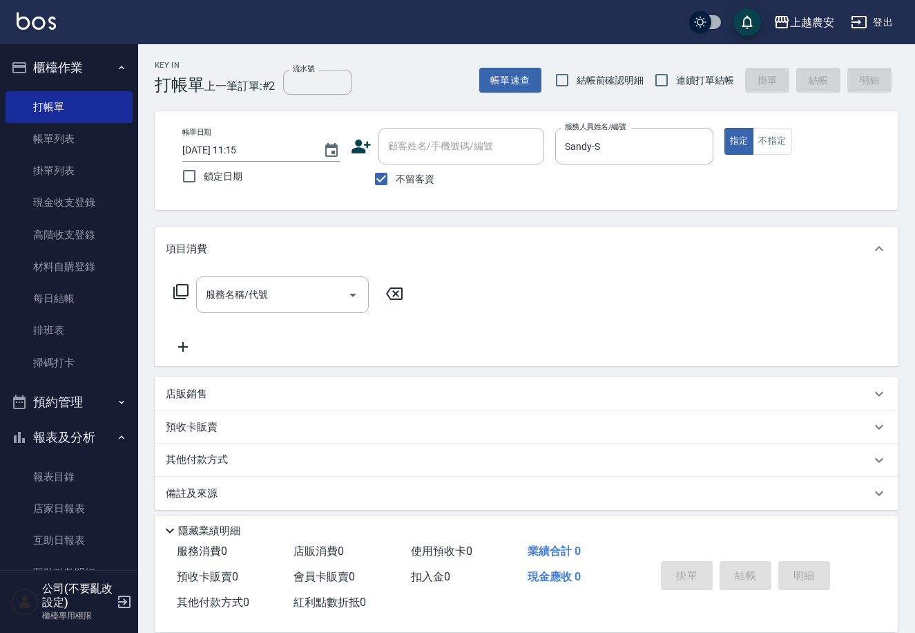
click at [240, 399] on div "店販銷售" at bounding box center [518, 394] width 705 height 15
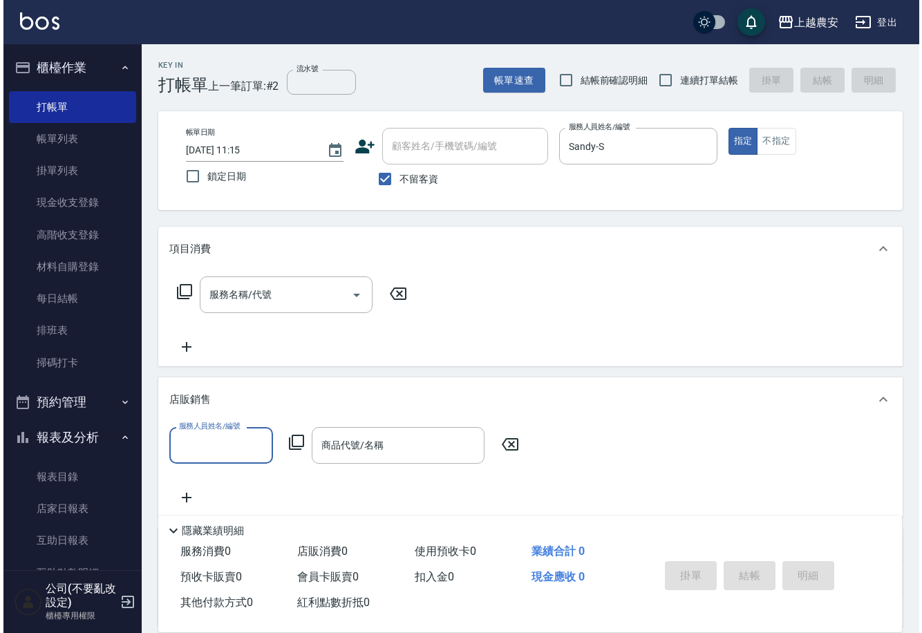
scroll to position [1, 0]
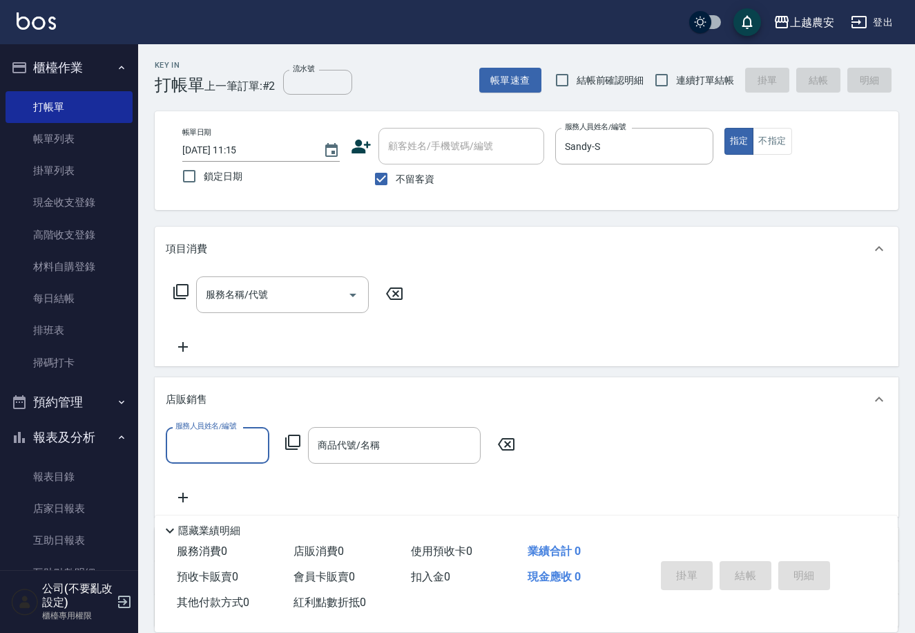
click at [225, 449] on input "服務人員姓名/編號" at bounding box center [217, 445] width 91 height 24
type input "Sandy-S"
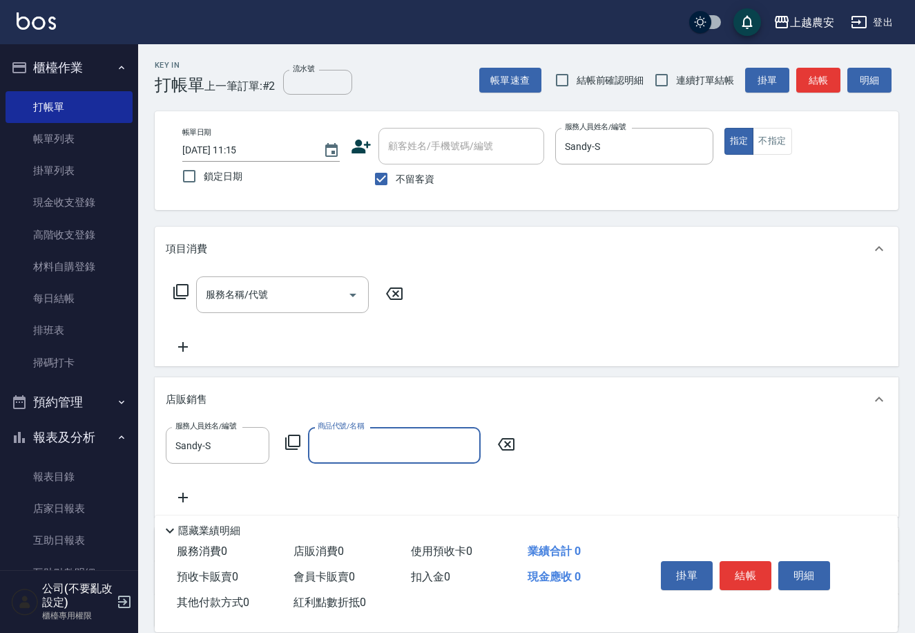
click at [330, 445] on input "商品代號/名稱" at bounding box center [394, 445] width 160 height 24
type input "m"
click at [356, 449] on input "蘊落" at bounding box center [384, 445] width 140 height 24
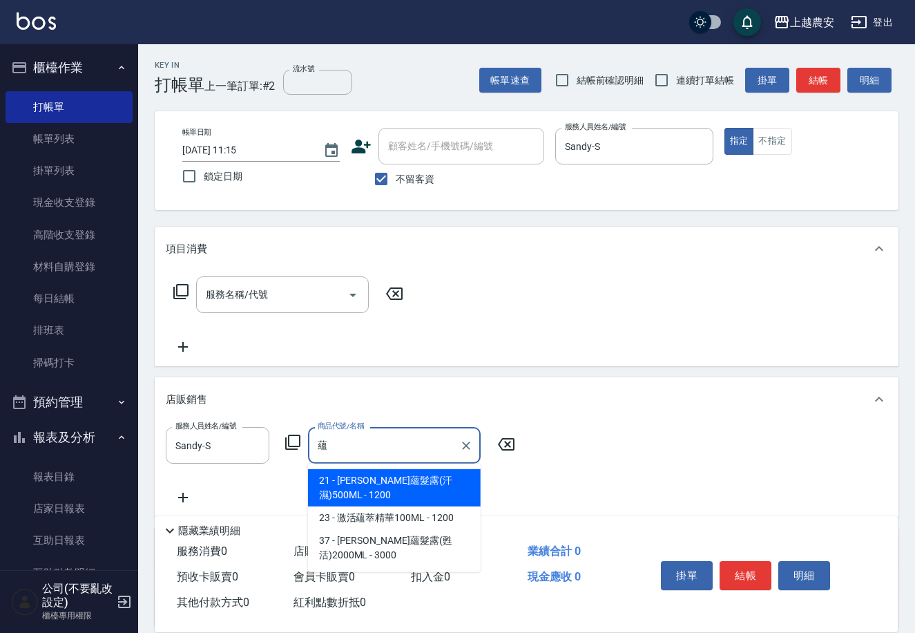
click at [386, 478] on span "21 - [PERSON_NAME]蘊髮露(汗濕)500ML - 1200" at bounding box center [394, 487] width 173 height 37
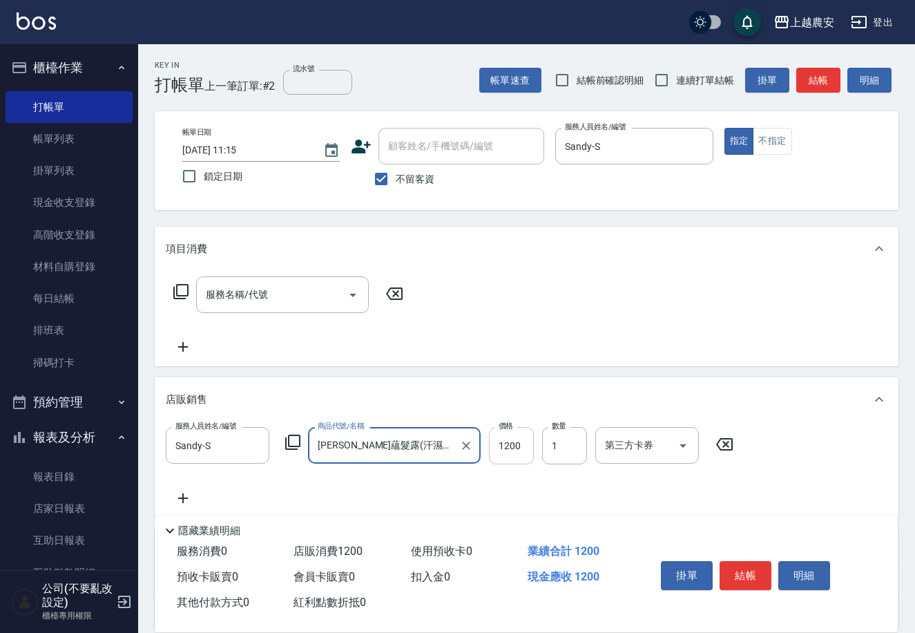
type input "[PERSON_NAME]蘊髮露(汗濕)500ML"
click at [493, 448] on input "1200" at bounding box center [511, 445] width 45 height 37
type input "1000"
click at [761, 571] on button "結帳" at bounding box center [746, 575] width 52 height 29
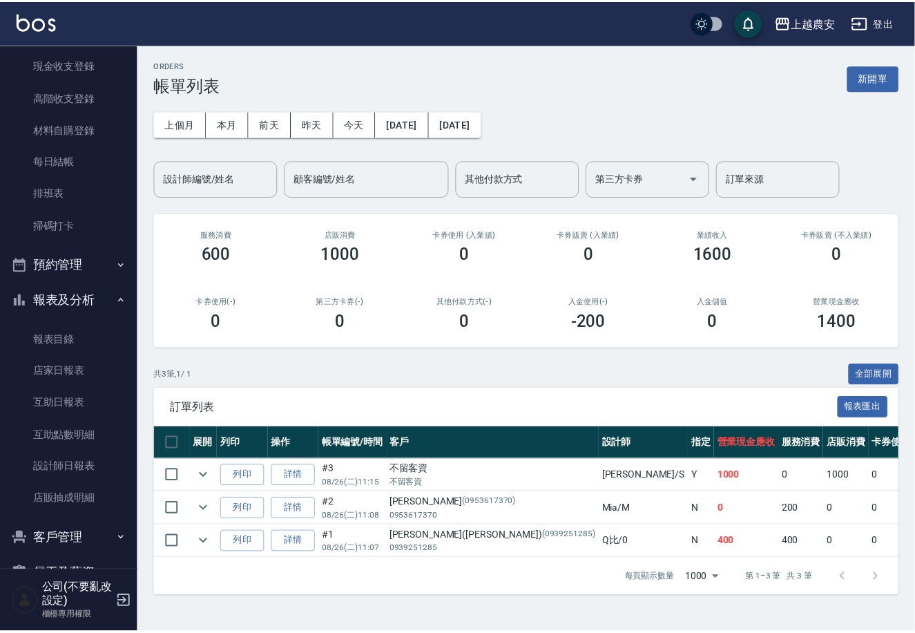
scroll to position [149, 0]
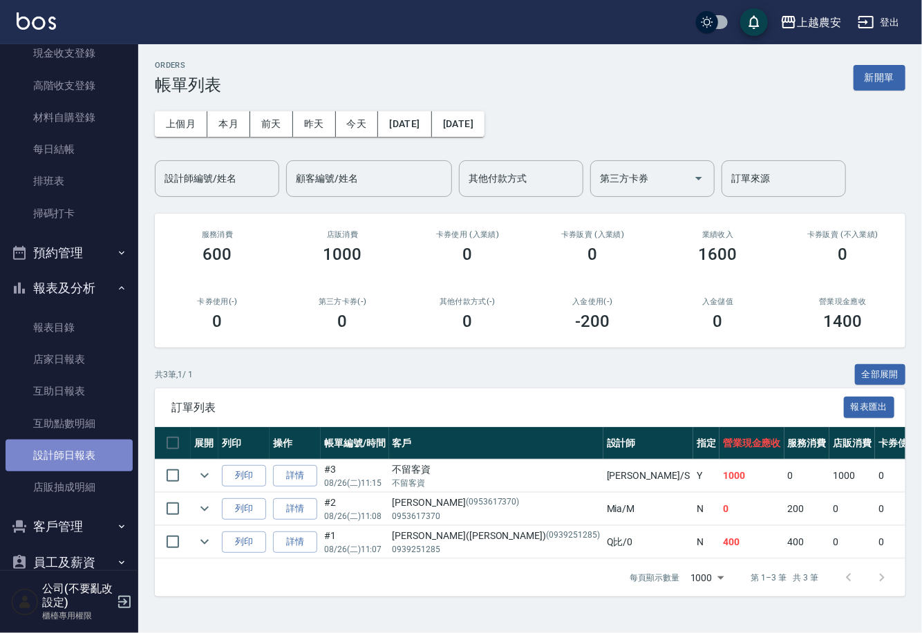
click at [88, 450] on link "設計師日報表" at bounding box center [69, 455] width 127 height 32
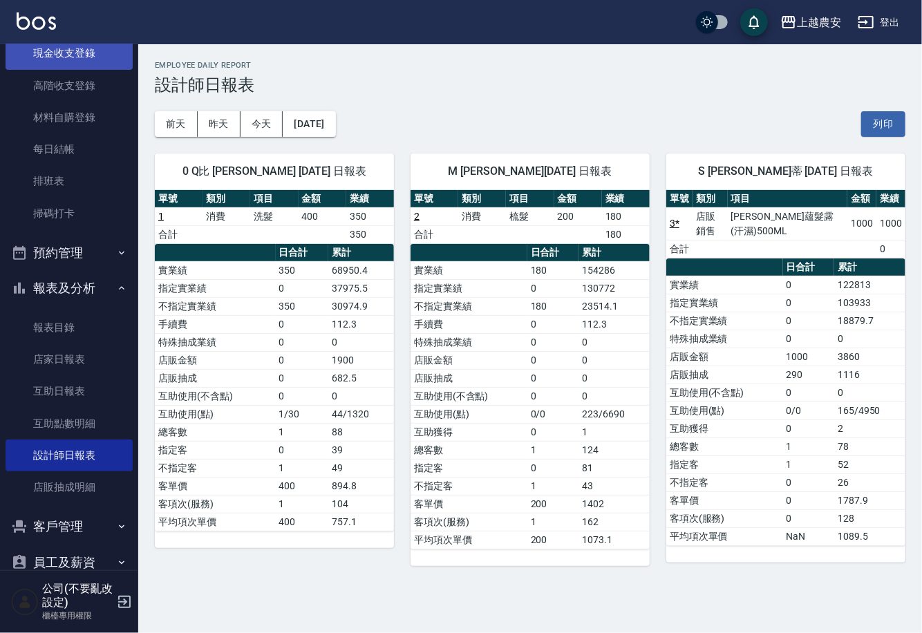
click at [43, 52] on link "現金收支登錄" at bounding box center [69, 53] width 127 height 32
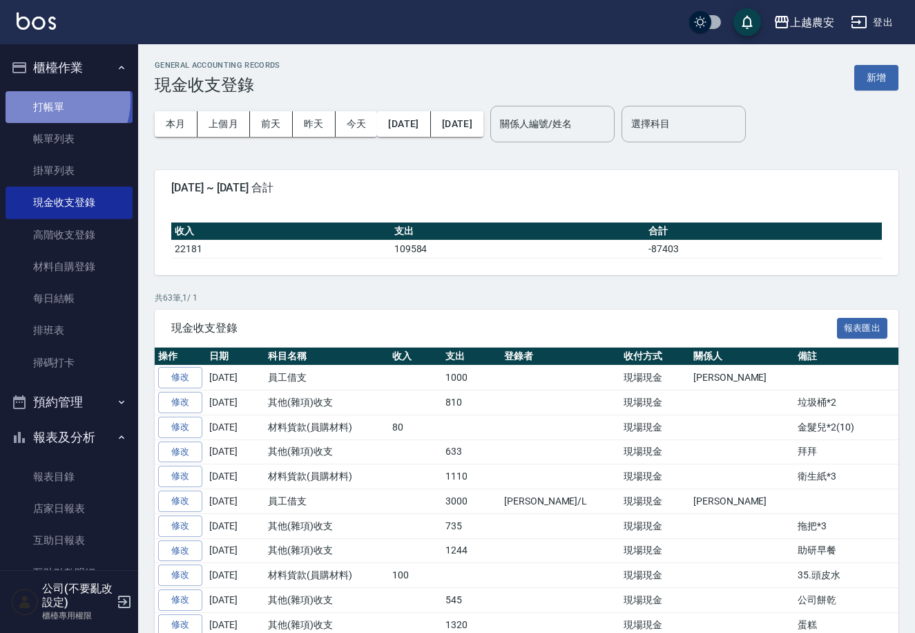
click at [54, 100] on link "打帳單" at bounding box center [69, 107] width 127 height 32
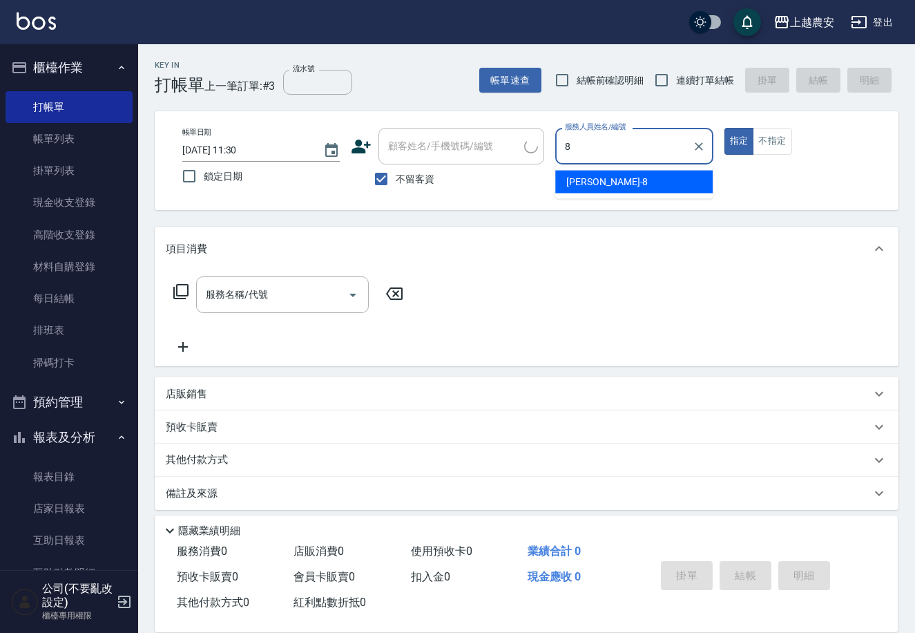
type input "[PERSON_NAME]-8"
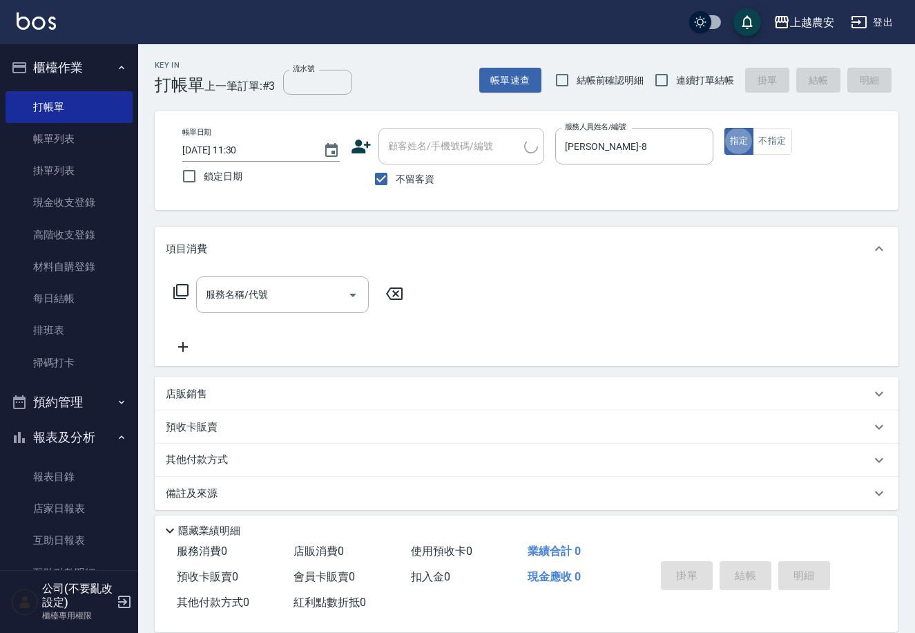
type button "true"
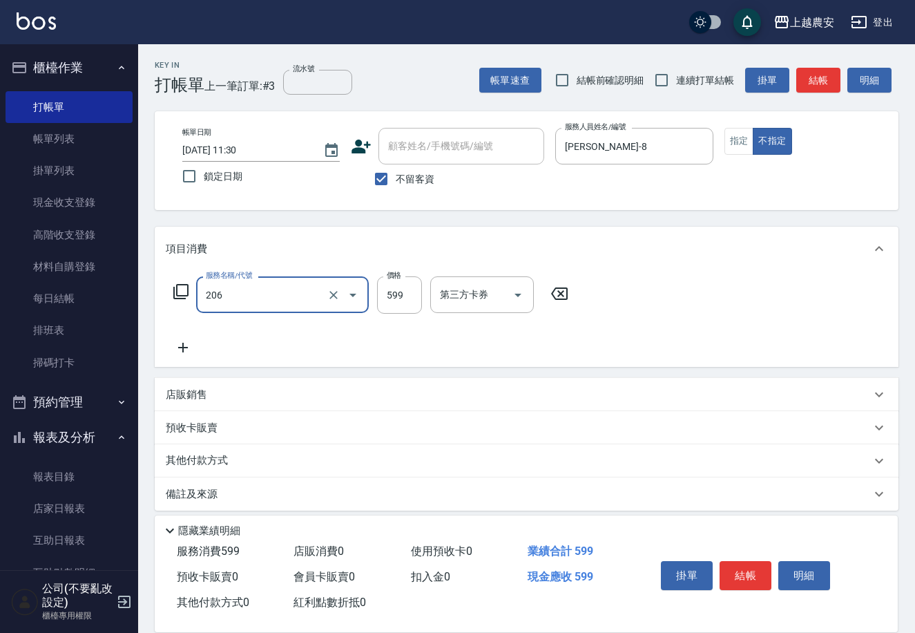
type input "洗+剪(206)"
type input "600"
click at [741, 582] on button "結帳" at bounding box center [746, 575] width 52 height 29
